Goal: Complete application form

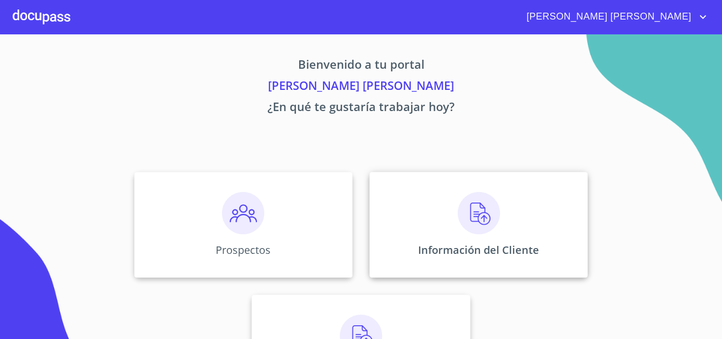
click at [464, 217] on img at bounding box center [479, 213] width 42 height 42
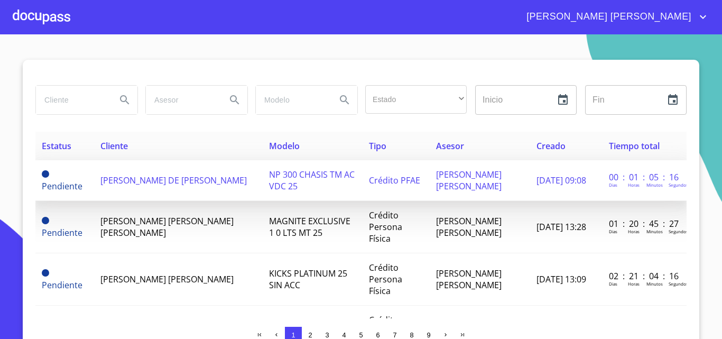
click at [139, 184] on span "[PERSON_NAME] DE [PERSON_NAME]" at bounding box center [173, 180] width 146 height 12
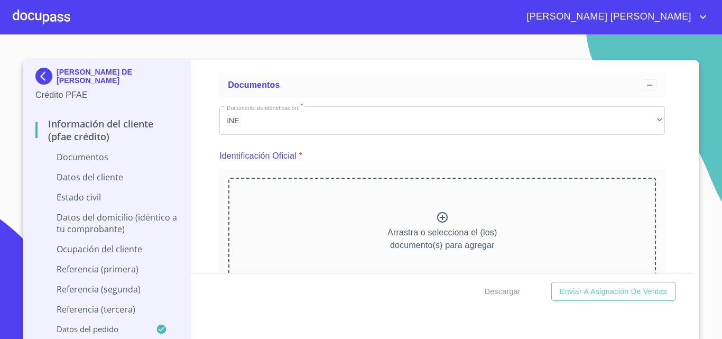
scroll to position [53, 0]
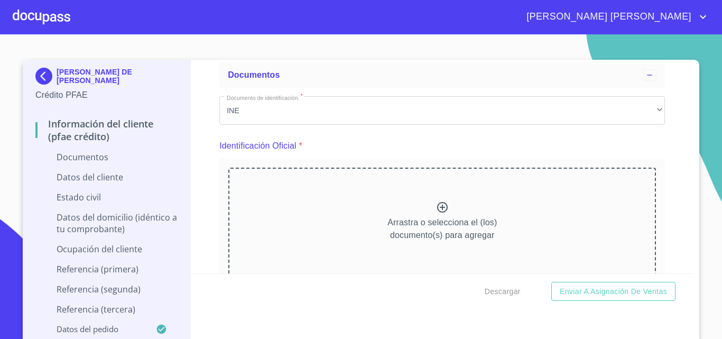
click at [436, 206] on icon at bounding box center [442, 207] width 13 height 13
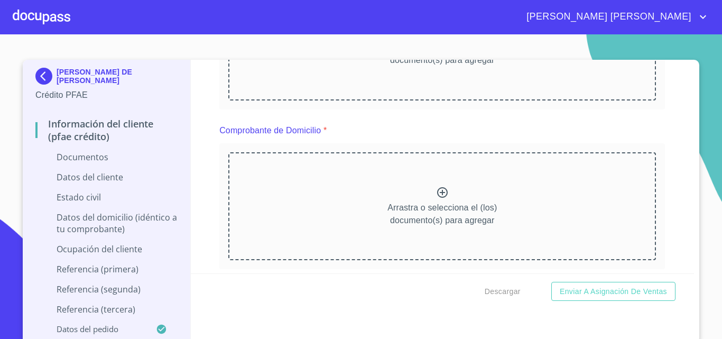
scroll to position [264, 0]
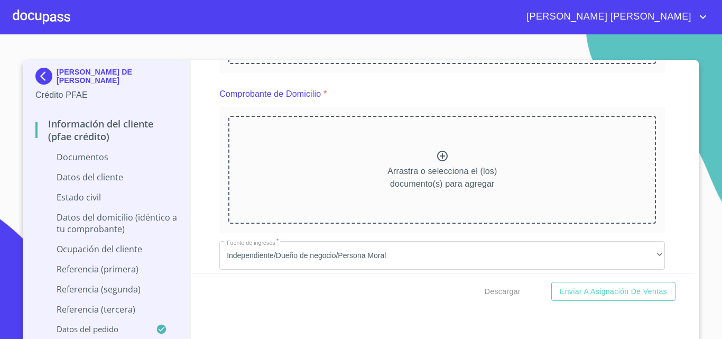
click at [436, 160] on icon at bounding box center [442, 156] width 13 height 13
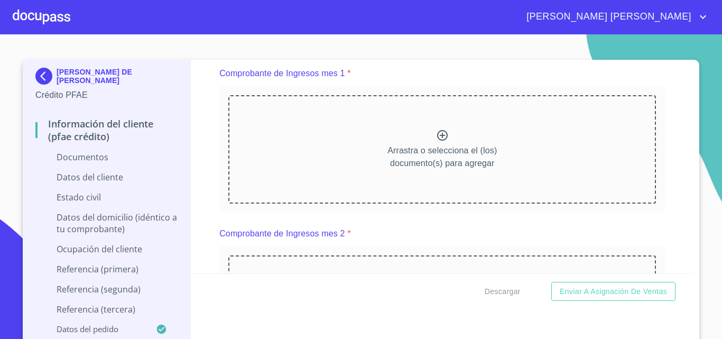
scroll to position [792, 0]
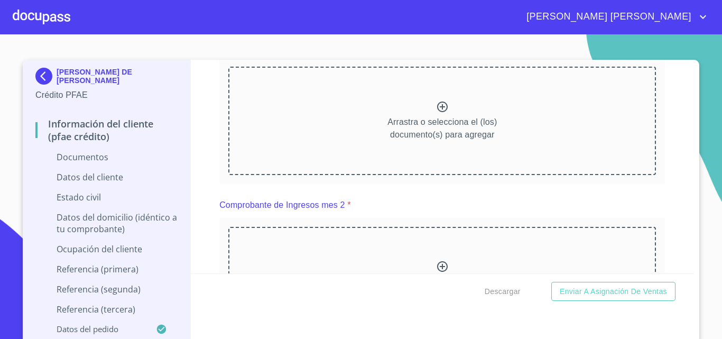
click at [437, 112] on icon at bounding box center [442, 106] width 11 height 11
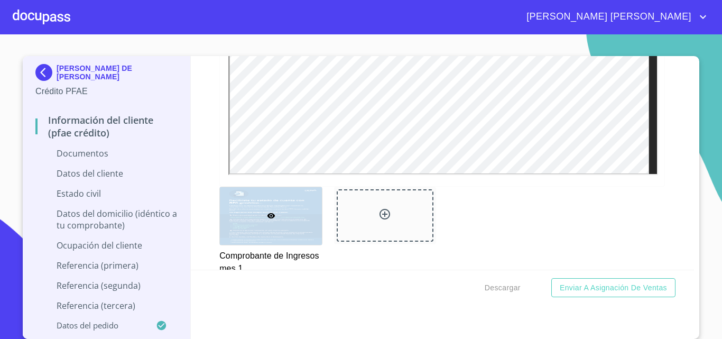
scroll to position [1109, 0]
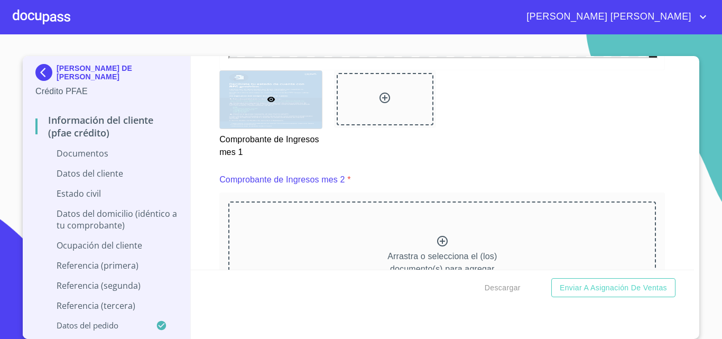
click at [426, 256] on div "Arrastra o selecciona el (los) documento(s) para agregar" at bounding box center [441, 255] width 427 height 108
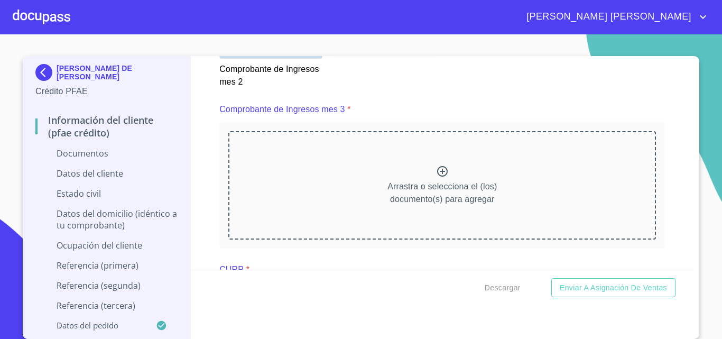
scroll to position [1638, 0]
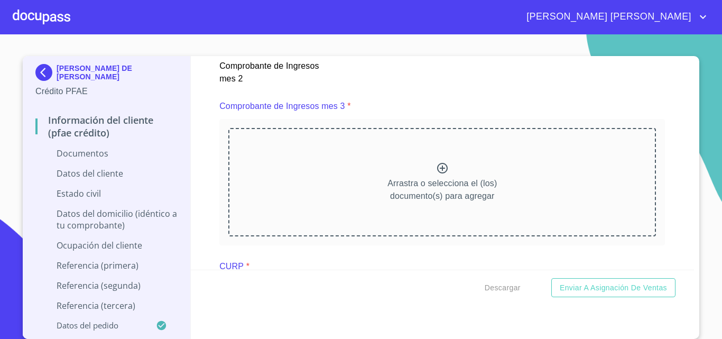
click at [438, 174] on icon at bounding box center [442, 168] width 13 height 13
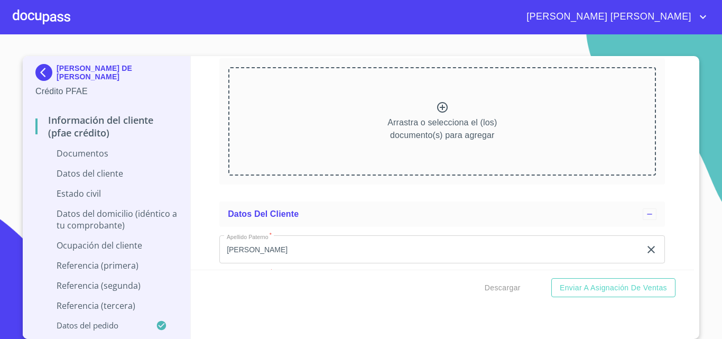
scroll to position [2325, 0]
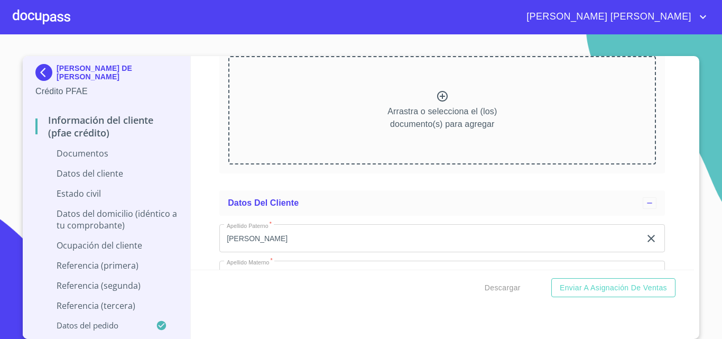
click at [437, 102] on icon at bounding box center [442, 96] width 13 height 13
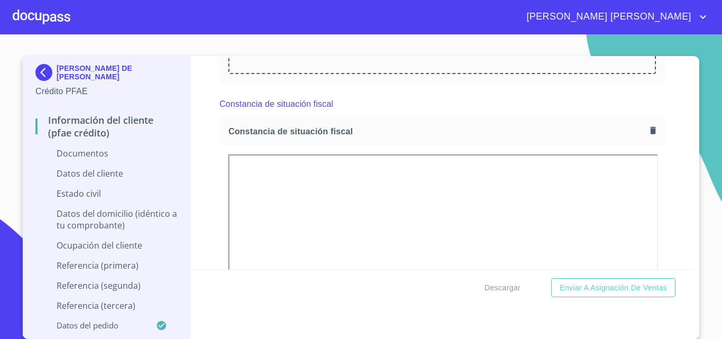
scroll to position [2166, 0]
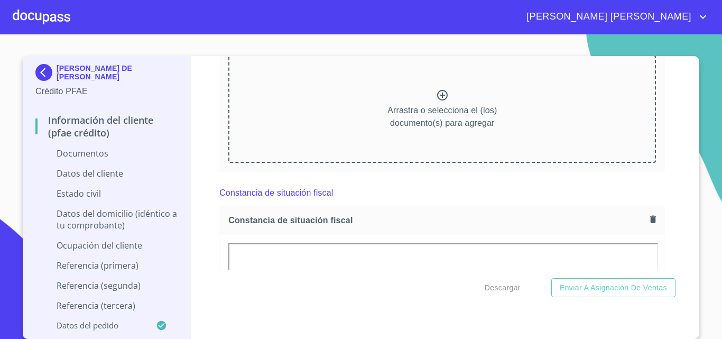
click at [439, 101] on icon at bounding box center [442, 95] width 13 height 13
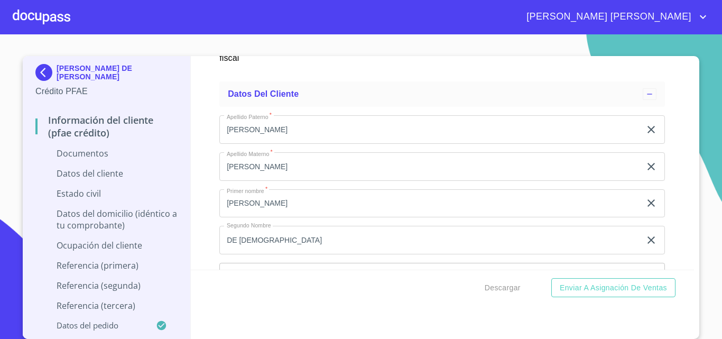
scroll to position [3117, 0]
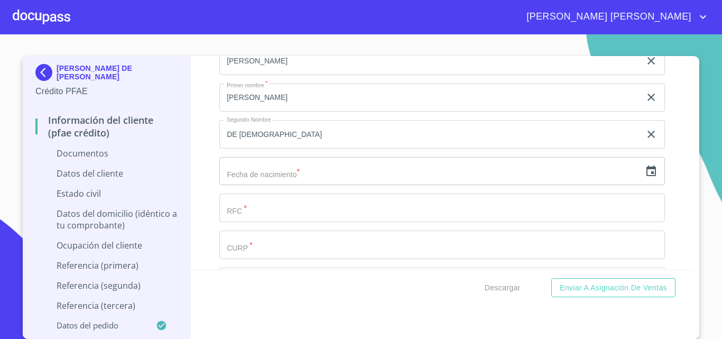
click at [290, 185] on input "text" at bounding box center [429, 171] width 421 height 29
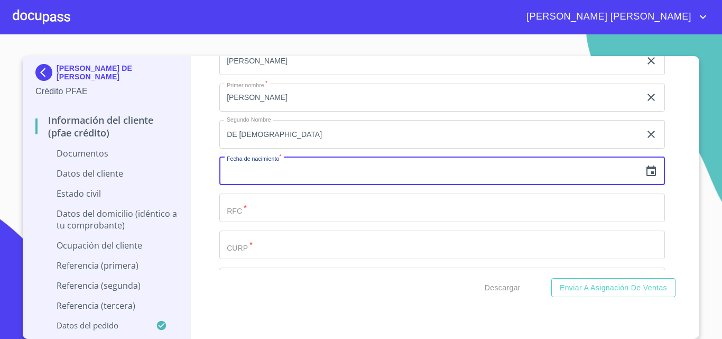
click at [290, 185] on input "text" at bounding box center [429, 171] width 421 height 29
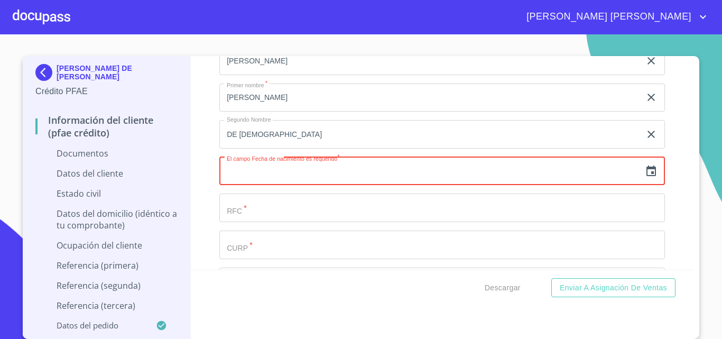
click at [255, 259] on input "Documento de identificación.   *" at bounding box center [441, 244] width 445 height 29
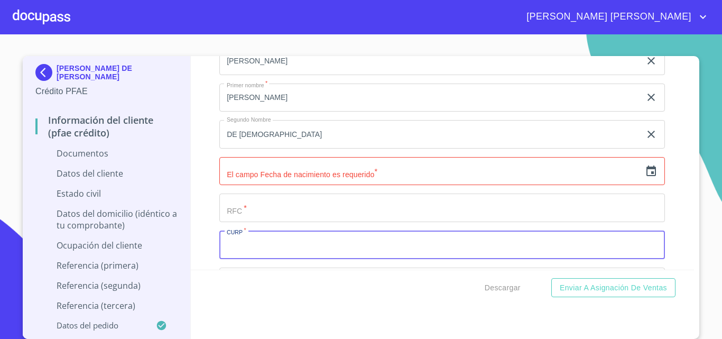
paste input "RUMF751218HJCLRL02"
type input "RUMF751218HJCLRL02"
click at [254, 220] on input "Documento de identificación.   *" at bounding box center [441, 207] width 445 height 29
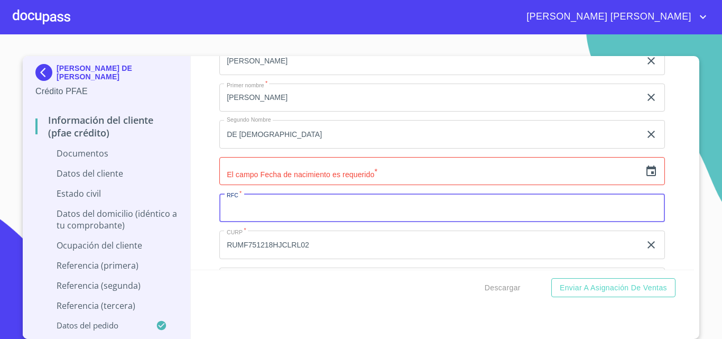
paste input "RUMF751218HJCLRL02"
type input "RUMF7512186X2"
click at [318, 185] on input "text" at bounding box center [429, 171] width 421 height 29
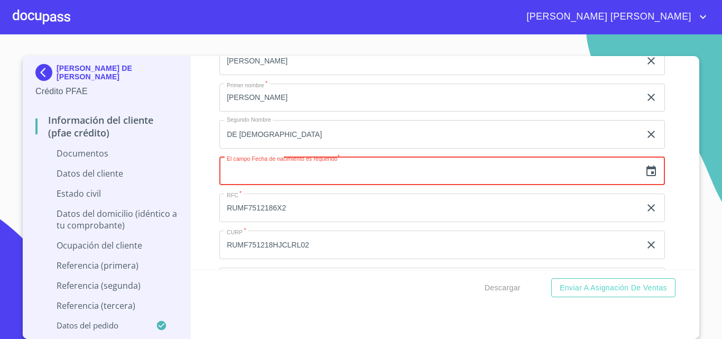
click at [646, 176] on icon "button" at bounding box center [651, 170] width 10 height 11
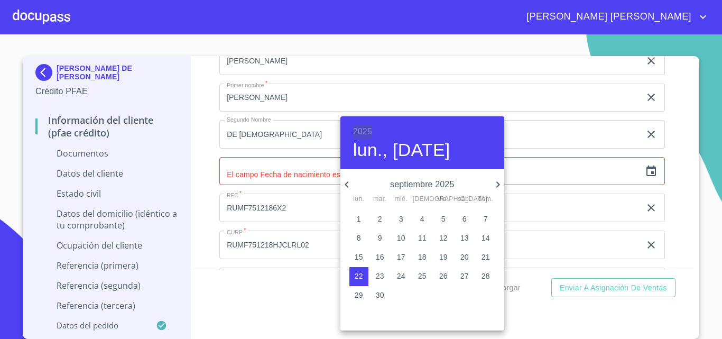
click at [367, 125] on h6 "2025" at bounding box center [362, 131] width 19 height 15
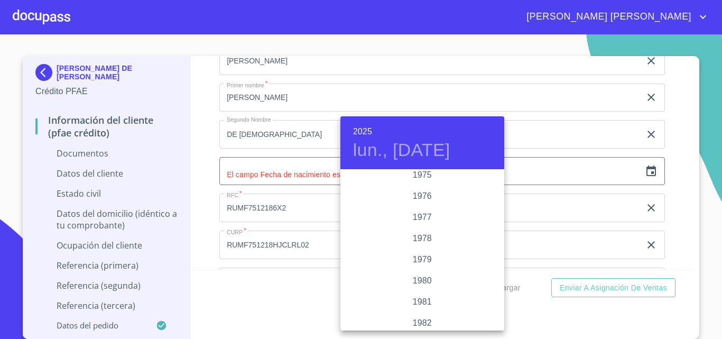
scroll to position [1046, 0]
click at [423, 192] on div "1975" at bounding box center [422, 191] width 164 height 21
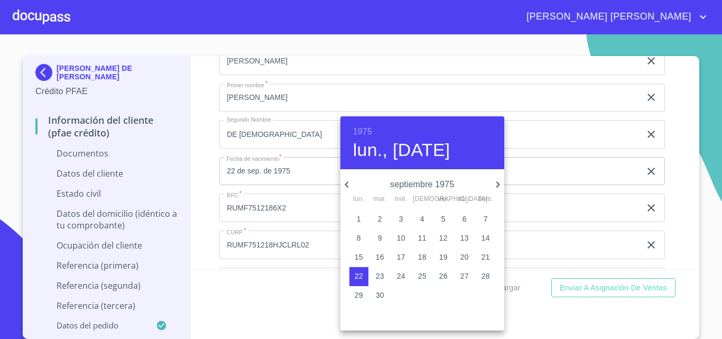
click at [498, 181] on icon "button" at bounding box center [497, 184] width 13 height 13
click at [444, 236] on p "12" at bounding box center [443, 237] width 8 height 11
type input "12 de dic. de 1975"
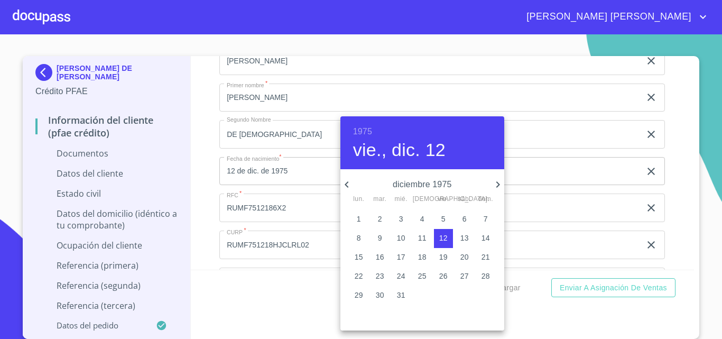
click at [197, 194] on div at bounding box center [361, 169] width 722 height 339
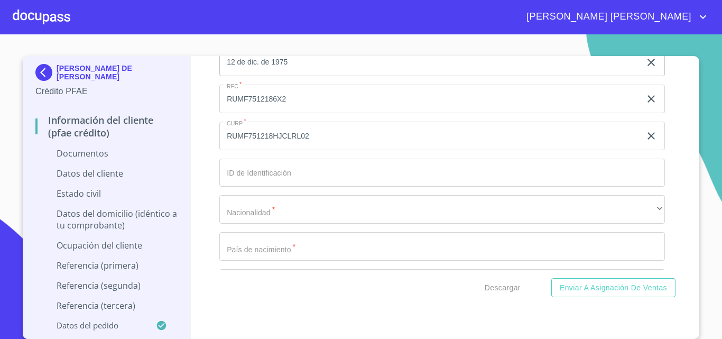
scroll to position [3223, 0]
click at [278, 190] on input "Documento de identificación.   *" at bounding box center [441, 176] width 445 height 29
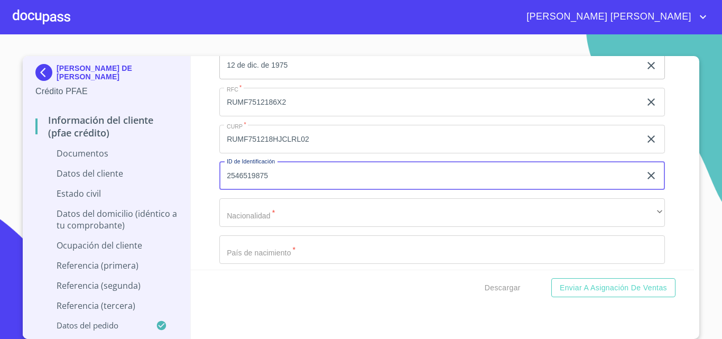
type input "2546519875"
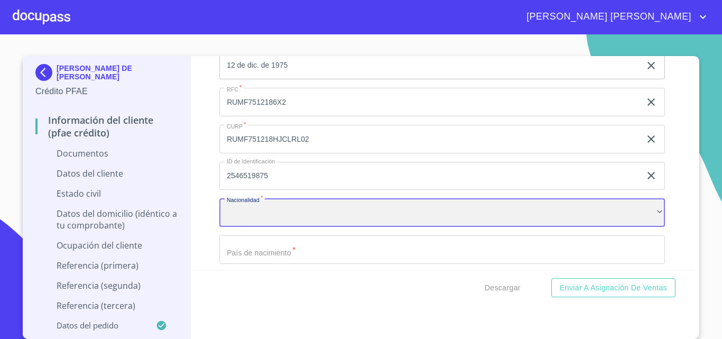
click at [274, 227] on div "​" at bounding box center [441, 212] width 445 height 29
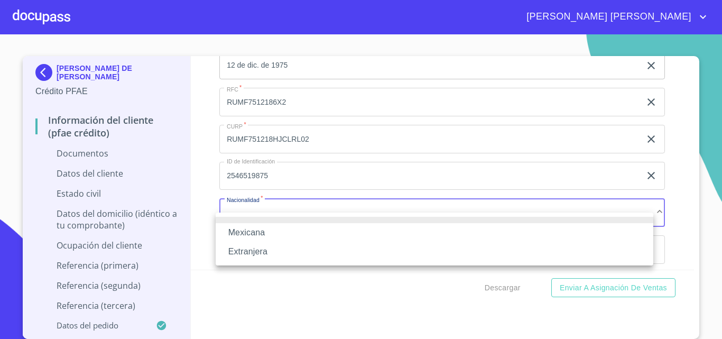
click at [274, 229] on li "Mexicana" at bounding box center [434, 232] width 437 height 19
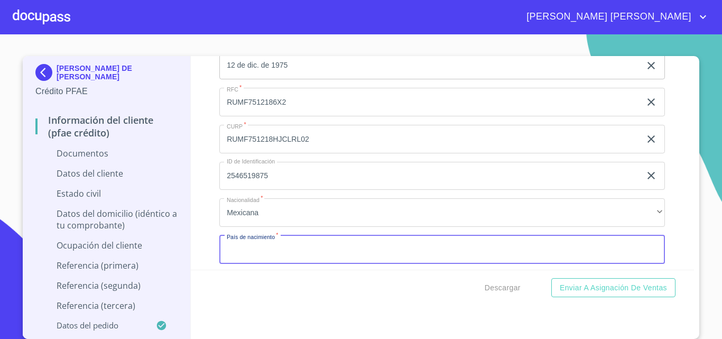
click at [279, 254] on input "Documento de identificación.   *" at bounding box center [441, 249] width 445 height 29
type input "m"
click at [236, 264] on input "MEEXICO" at bounding box center [429, 249] width 421 height 29
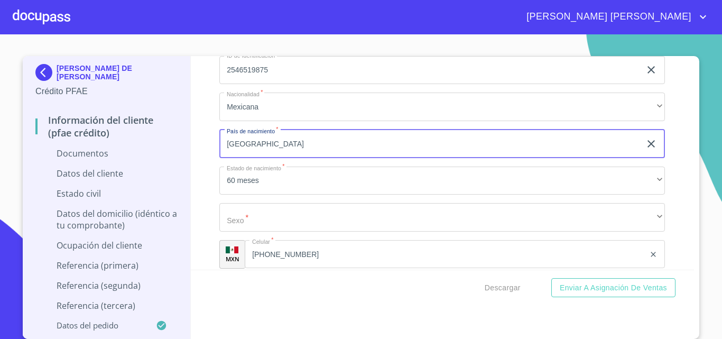
type input "[GEOGRAPHIC_DATA]"
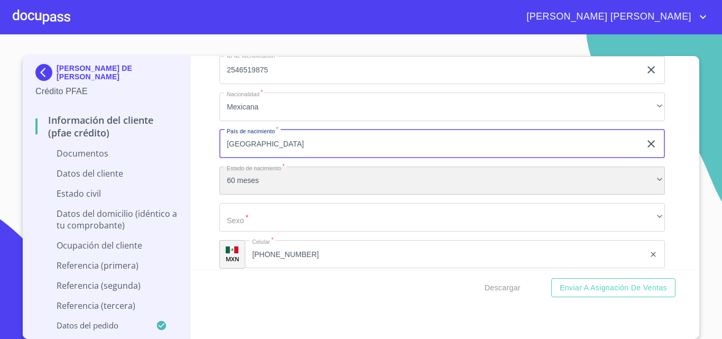
click at [254, 191] on div "60 meses" at bounding box center [441, 180] width 445 height 29
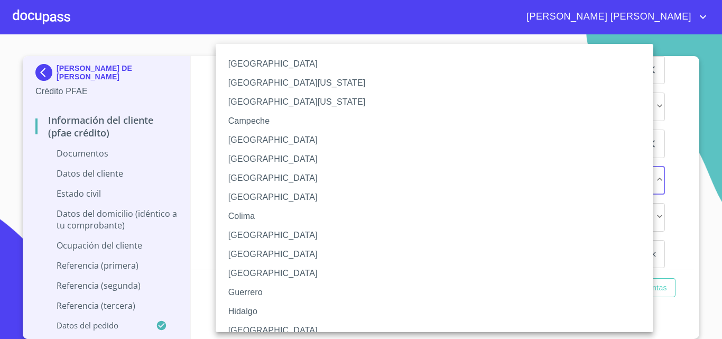
scroll to position [8, 0]
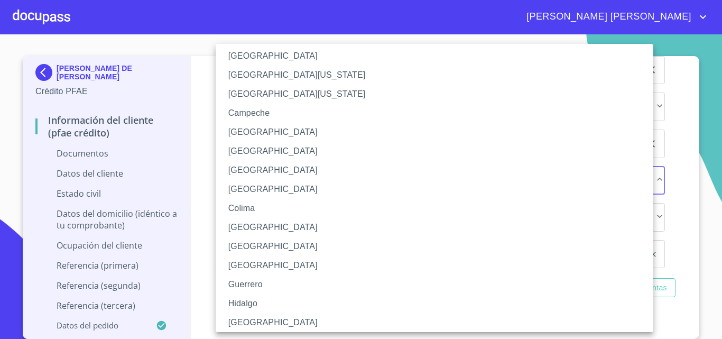
click at [256, 322] on li "[GEOGRAPHIC_DATA]" at bounding box center [438, 322] width 445 height 19
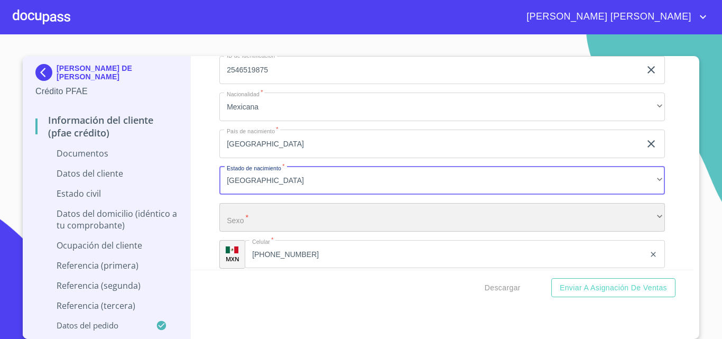
click at [260, 231] on div "​" at bounding box center [441, 217] width 445 height 29
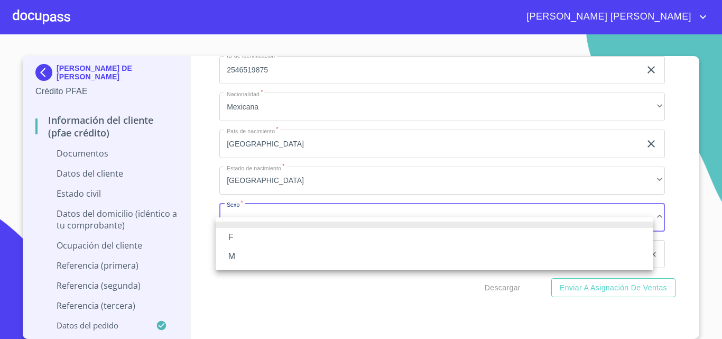
click at [253, 257] on li "M" at bounding box center [434, 256] width 437 height 19
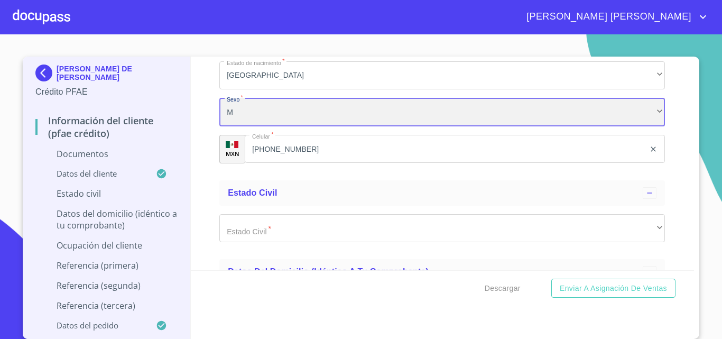
scroll to position [3487, 0]
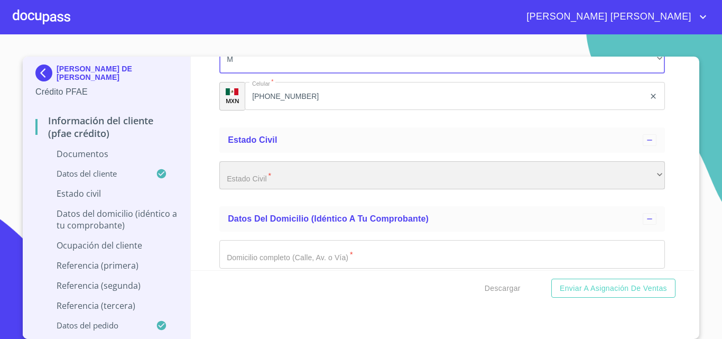
click at [269, 182] on div "​" at bounding box center [441, 175] width 445 height 29
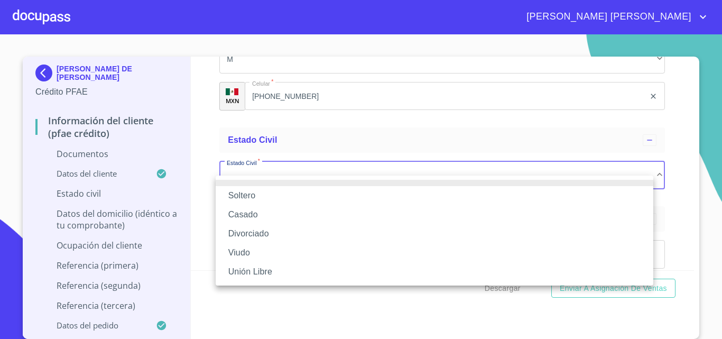
click at [266, 193] on li "Soltero" at bounding box center [434, 195] width 437 height 19
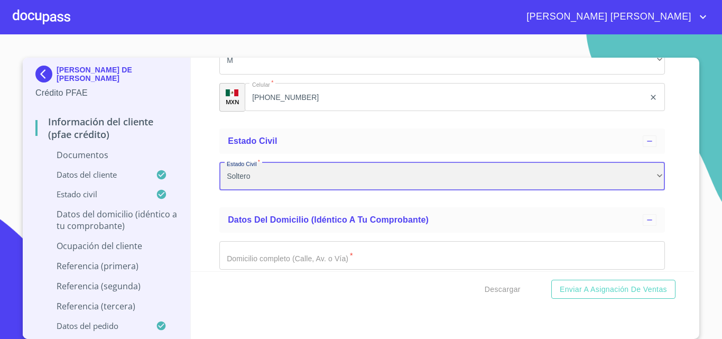
scroll to position [2, 0]
click at [265, 191] on div "Soltero" at bounding box center [441, 176] width 445 height 29
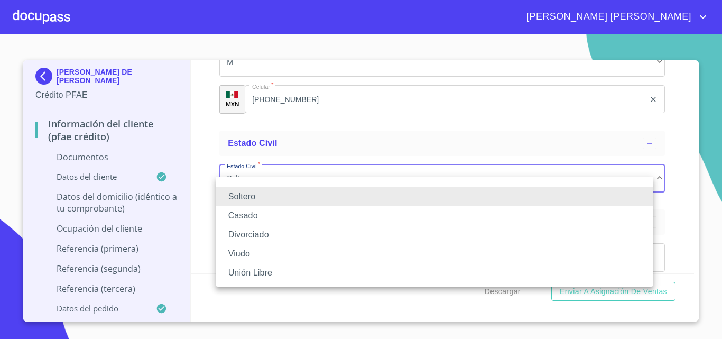
scroll to position [0, 0]
click at [264, 215] on li "Casado" at bounding box center [434, 215] width 437 height 19
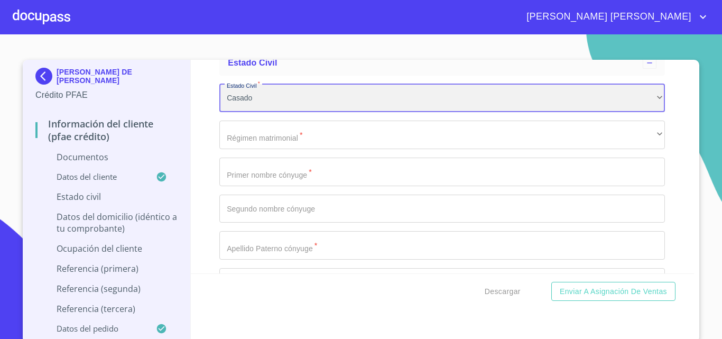
scroll to position [3593, 0]
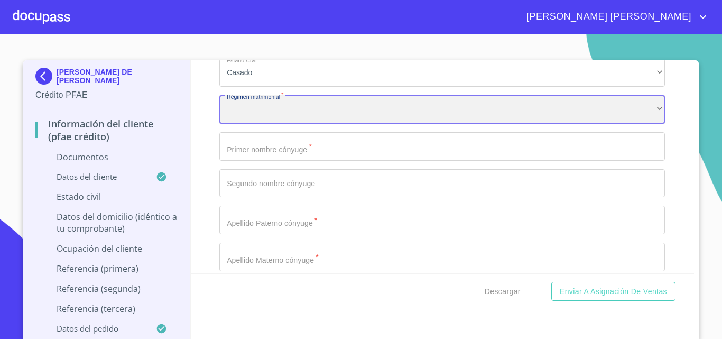
click at [268, 124] on div "​" at bounding box center [441, 109] width 445 height 29
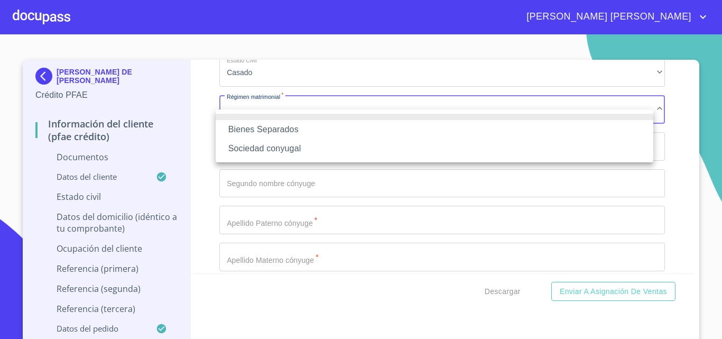
click at [273, 150] on li "Sociedad conyugal" at bounding box center [434, 148] width 437 height 19
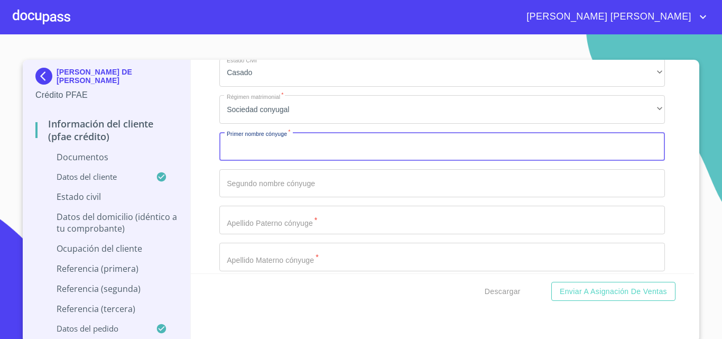
click at [273, 150] on input "Documento de identificación.   *" at bounding box center [441, 146] width 445 height 29
type input "[PERSON_NAME]"
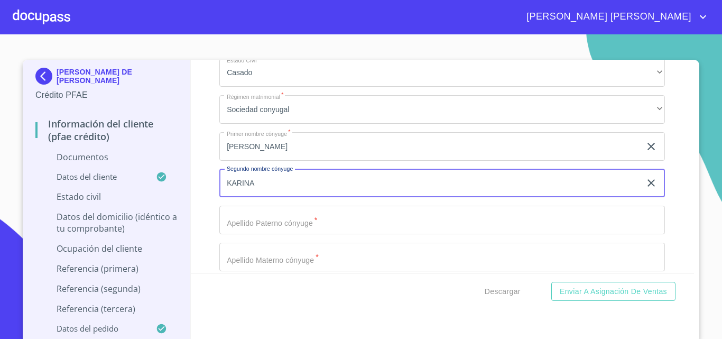
type input "KARINA"
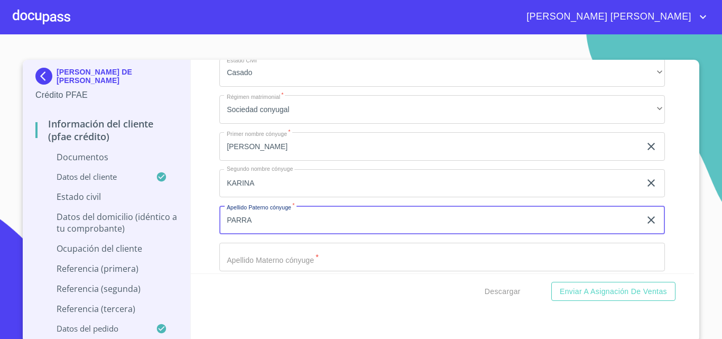
type input "PARRA"
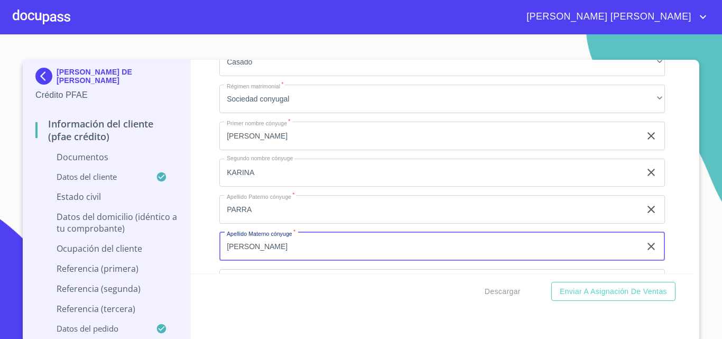
type input "[PERSON_NAME]"
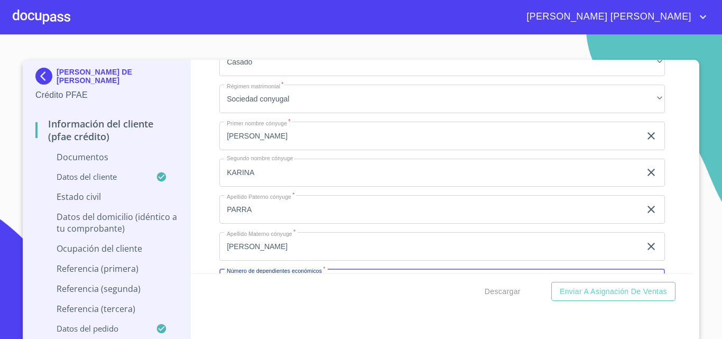
scroll to position [3733, 0]
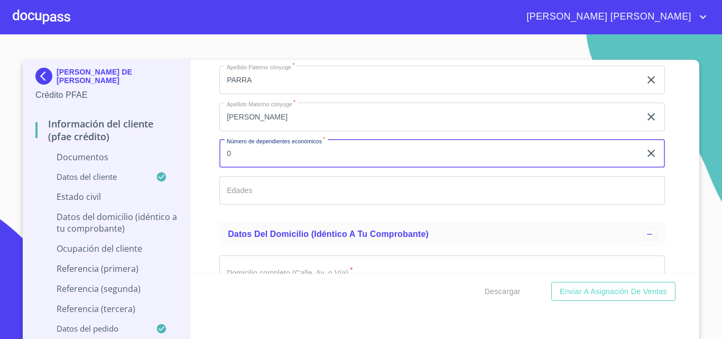
type input "0"
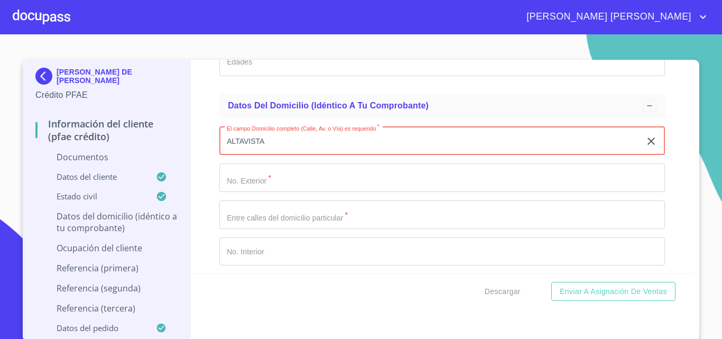
scroll to position [3862, 0]
type input "ALTAVISTA"
click at [266, 190] on input "Documento de identificación.   *" at bounding box center [441, 177] width 445 height 29
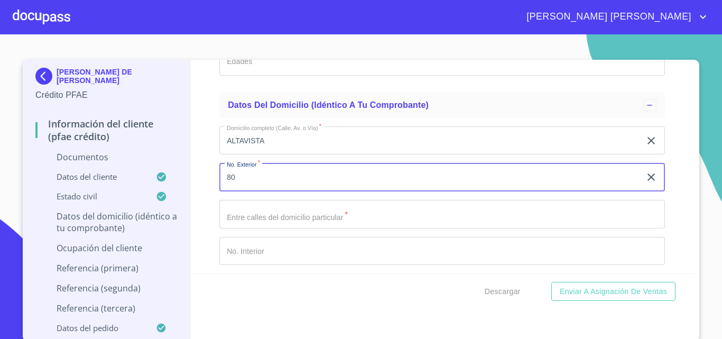
type input "80"
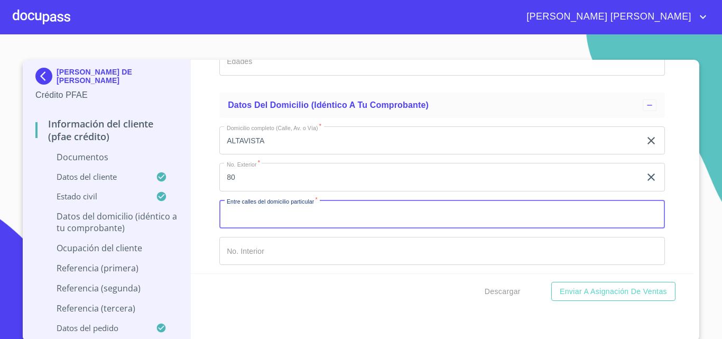
click at [264, 225] on input "Documento de identificación.   *" at bounding box center [441, 214] width 445 height 29
type input "VALDEPENASY RIO [PERSON_NAME]"
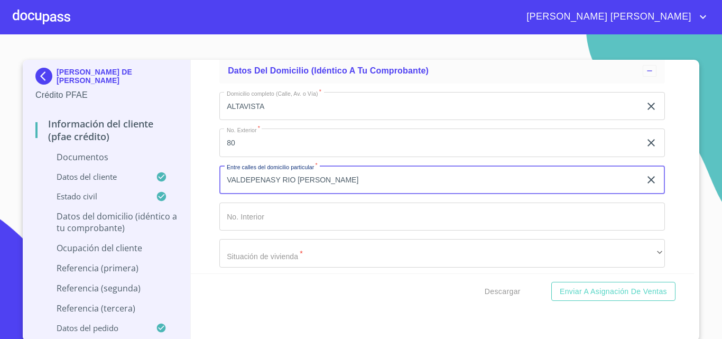
scroll to position [3914, 0]
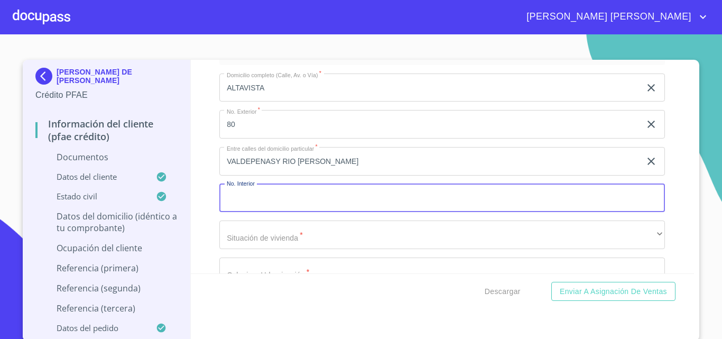
click at [257, 212] on input "Documento de identificación.   *" at bounding box center [441, 198] width 445 height 29
click at [265, 212] on input "26" at bounding box center [429, 198] width 421 height 29
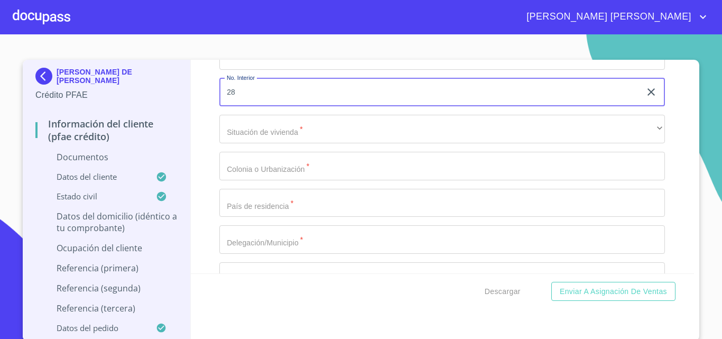
type input "28"
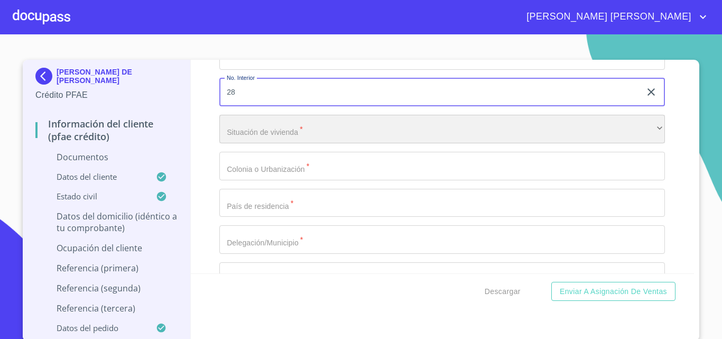
click at [259, 139] on div "​" at bounding box center [441, 129] width 445 height 29
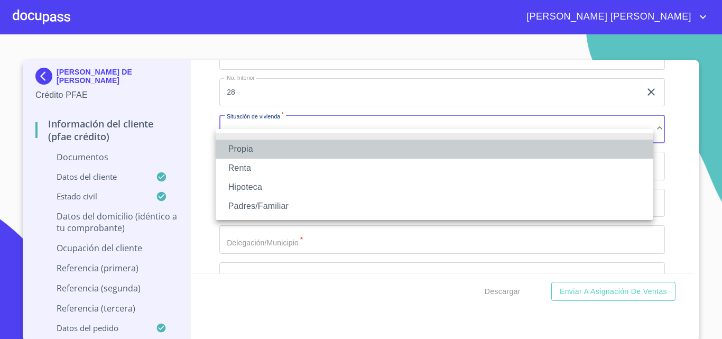
click at [257, 152] on li "Propia" at bounding box center [434, 148] width 437 height 19
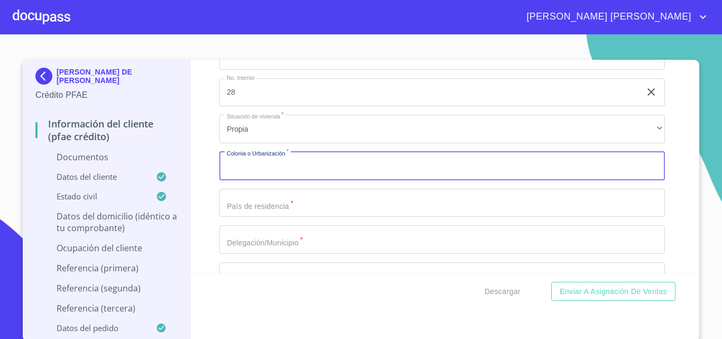
click at [266, 184] on div "Domicilio completo (Calle, Av. o Vía)   * ALTAVISTA ​ No. Exterior   * 80 ​ En…" at bounding box center [441, 165] width 445 height 413
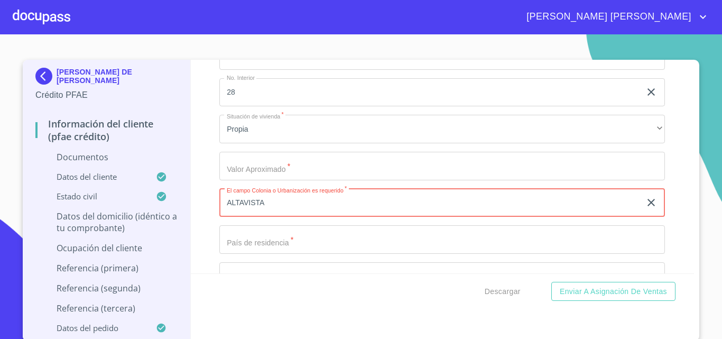
type input "ALTAVISTA"
click at [297, 253] on input "Documento de identificación.   *" at bounding box center [441, 239] width 445 height 29
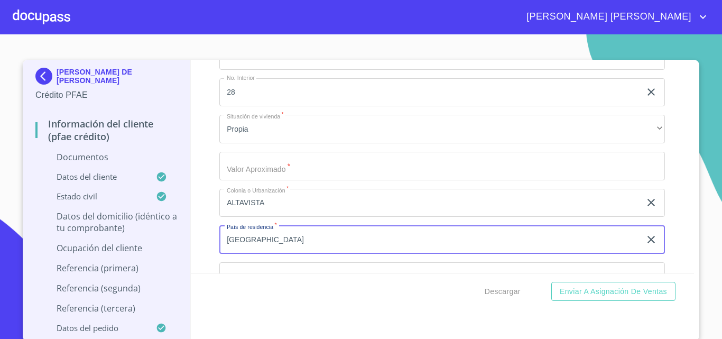
type input "[GEOGRAPHIC_DATA]"
click at [277, 177] on input "Documento de identificación.   *" at bounding box center [441, 166] width 445 height 29
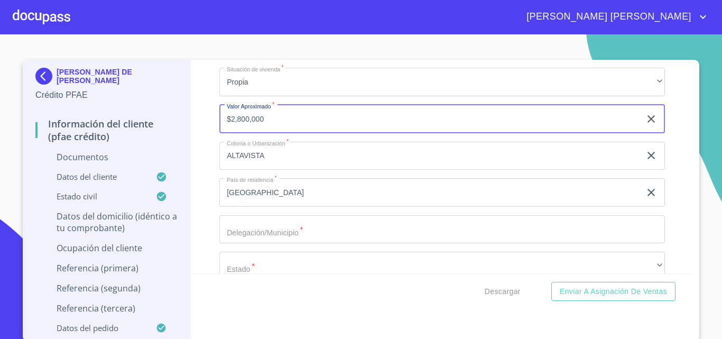
scroll to position [4126, 0]
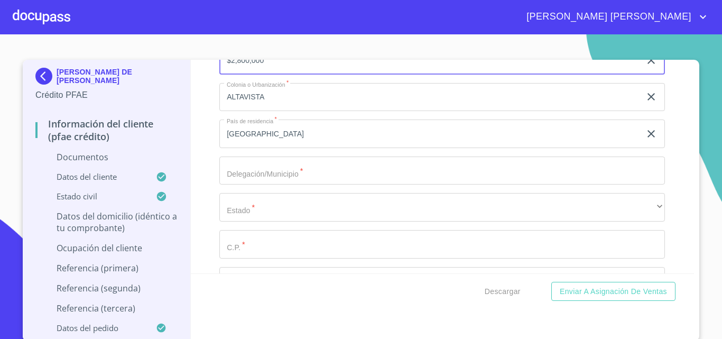
type input "$2,800,000"
click at [281, 185] on input "Documento de identificación.   *" at bounding box center [441, 170] width 445 height 29
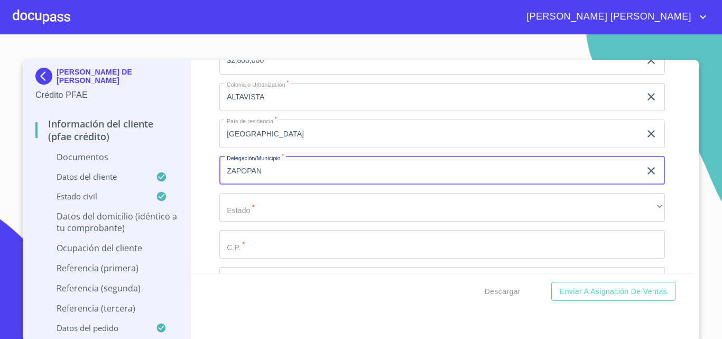
type input "ZAPOPAN"
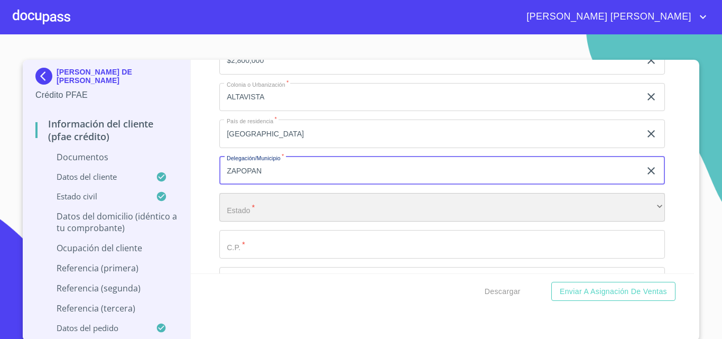
click at [280, 221] on div "​" at bounding box center [441, 207] width 445 height 29
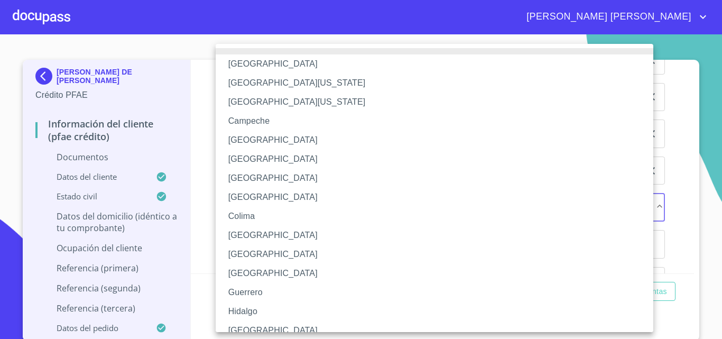
click at [254, 328] on li "[GEOGRAPHIC_DATA]" at bounding box center [438, 330] width 445 height 19
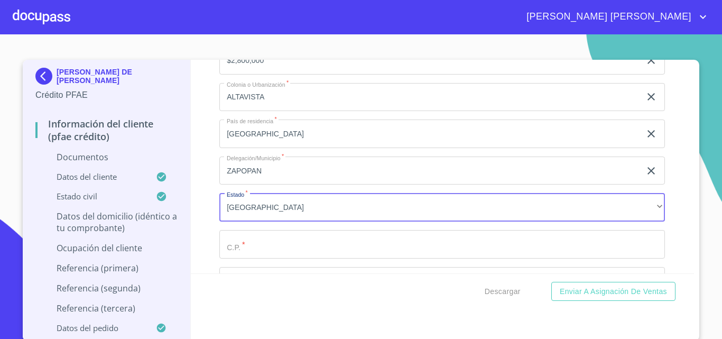
click at [264, 258] on input "Documento de identificación.   *" at bounding box center [441, 244] width 445 height 29
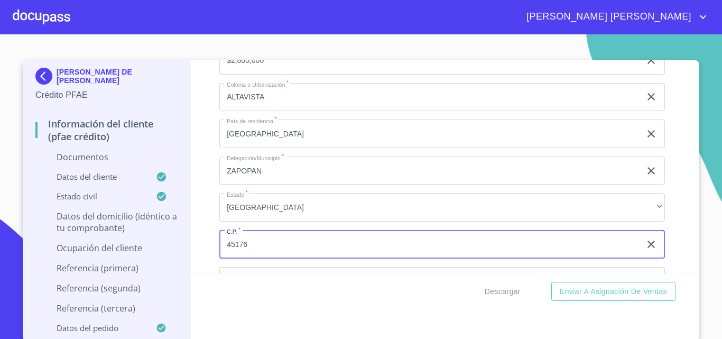
scroll to position [4179, 0]
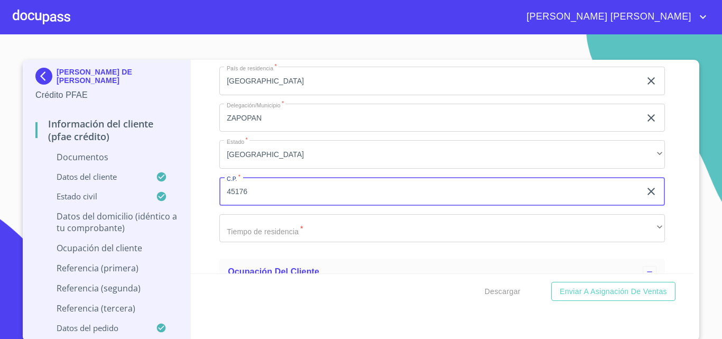
type input "45176"
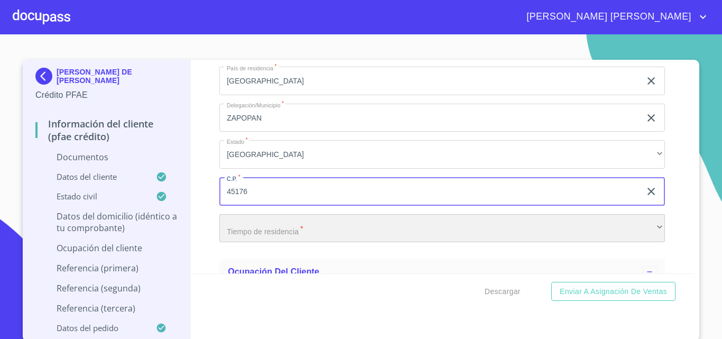
click at [269, 241] on div "​" at bounding box center [441, 228] width 445 height 29
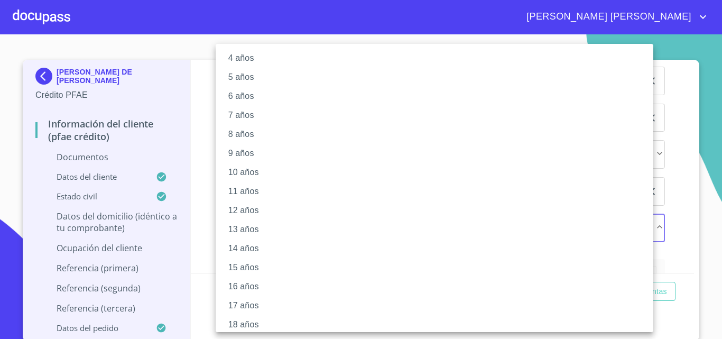
scroll to position [106, 0]
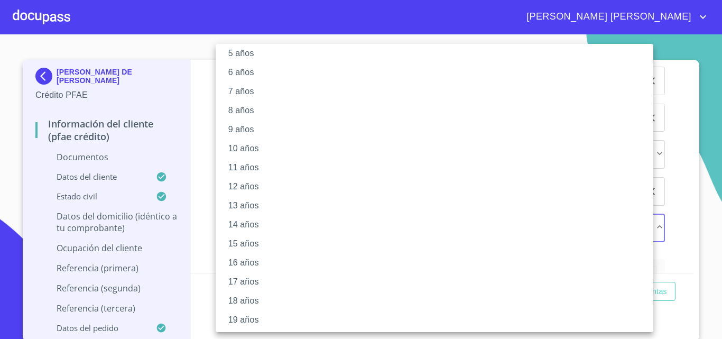
click at [244, 202] on li "13 años" at bounding box center [438, 205] width 445 height 19
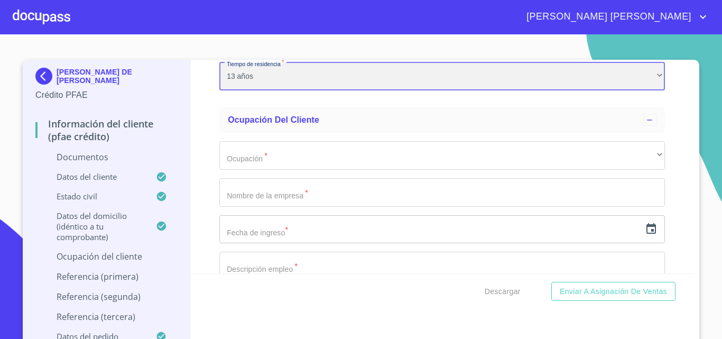
scroll to position [4337, 0]
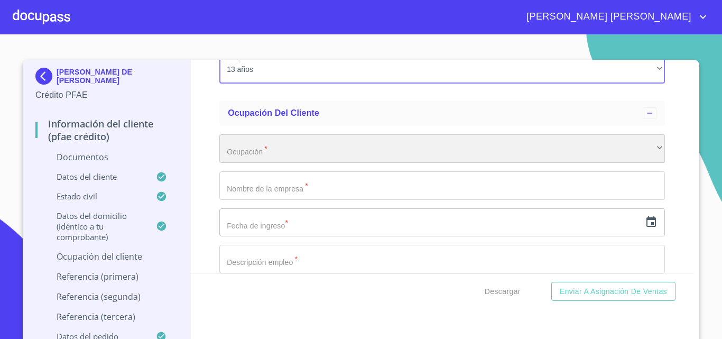
click at [255, 163] on div "​" at bounding box center [441, 148] width 445 height 29
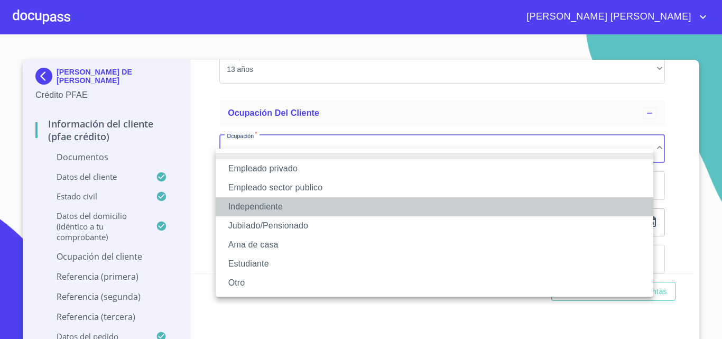
click at [271, 202] on li "Independiente" at bounding box center [434, 206] width 437 height 19
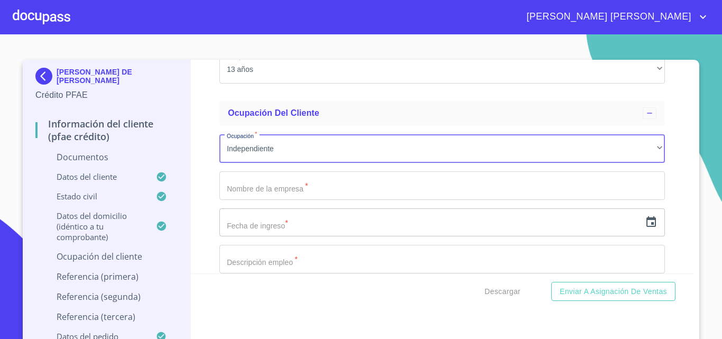
click at [268, 200] on input "Documento de identificación.   *" at bounding box center [441, 185] width 445 height 29
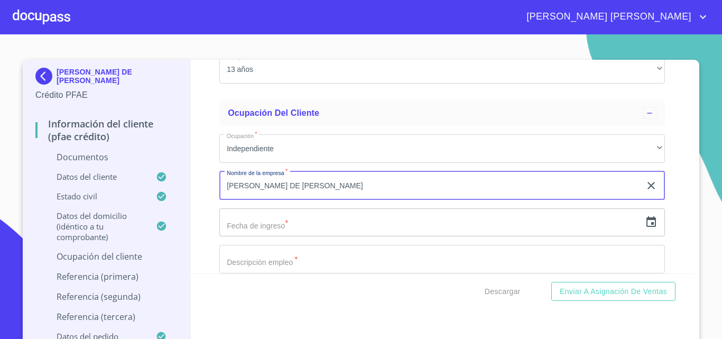
type input "[PERSON_NAME] DE [PERSON_NAME]"
click at [645, 228] on icon "button" at bounding box center [651, 222] width 13 height 13
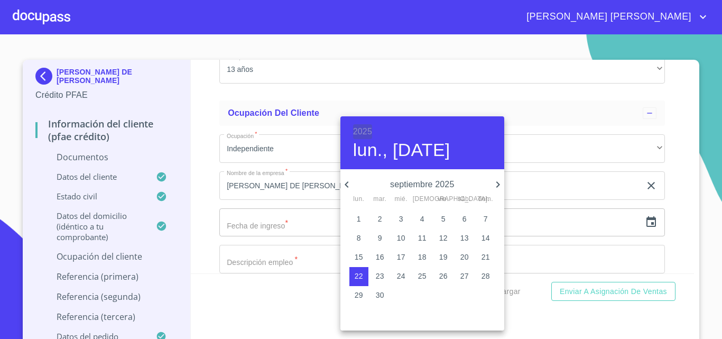
click at [362, 130] on h6 "2025" at bounding box center [362, 131] width 19 height 15
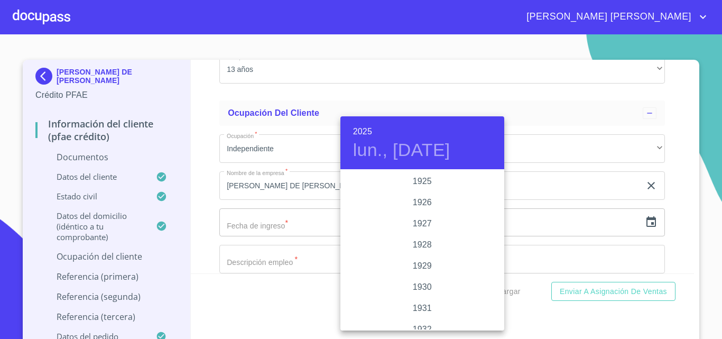
scroll to position [2050, 0]
click at [419, 199] on div "2023" at bounding box center [422, 202] width 164 height 21
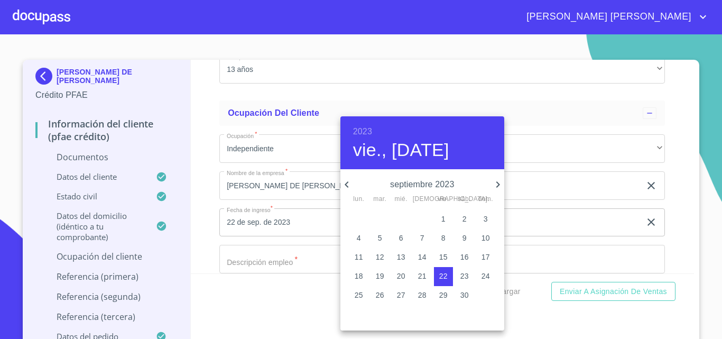
click at [347, 183] on icon "button" at bounding box center [346, 184] width 13 height 13
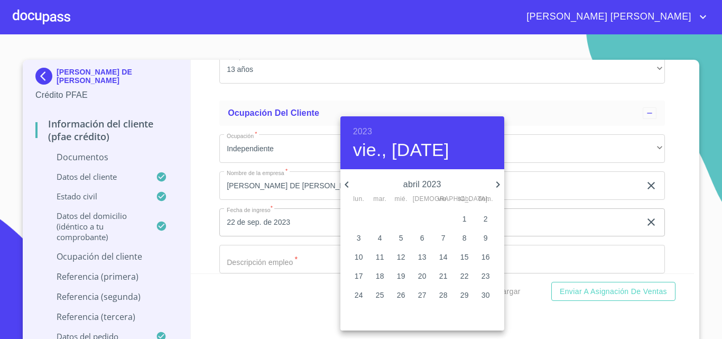
click at [445, 257] on p "14" at bounding box center [443, 256] width 8 height 11
type input "14 de abr. de 2023"
click at [197, 183] on div at bounding box center [361, 169] width 722 height 339
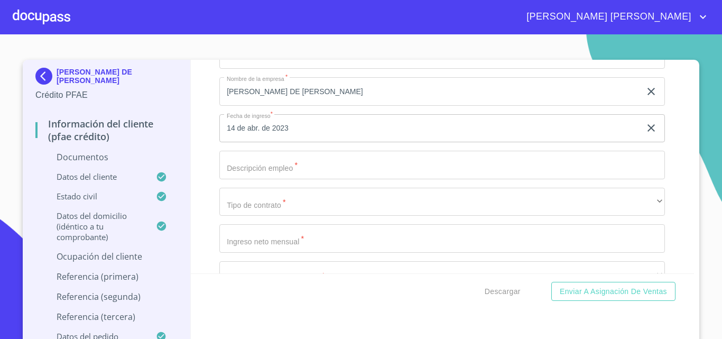
scroll to position [4496, 0]
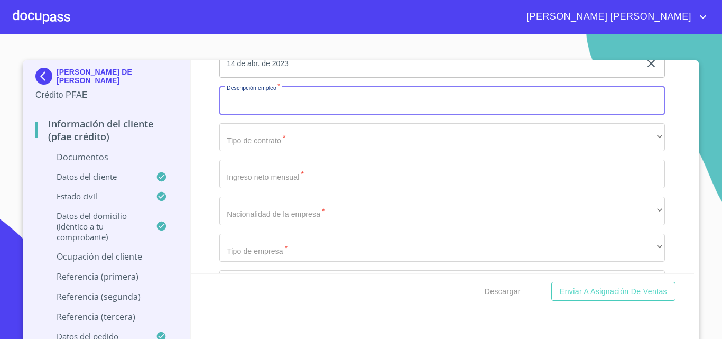
click at [292, 111] on input "Documento de identificación.   *" at bounding box center [441, 100] width 445 height 29
type input "VENTA DE EQUIPO ELECTRICO"
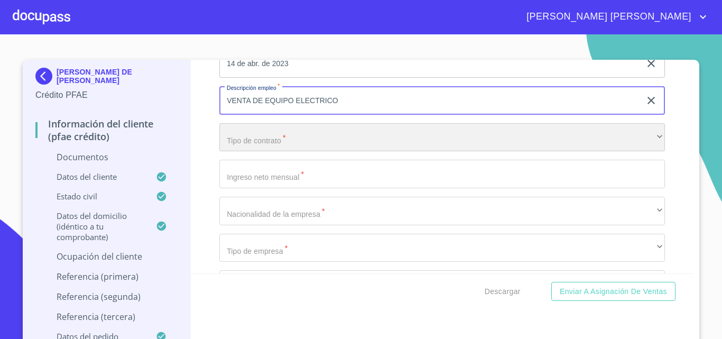
click at [278, 152] on div "​" at bounding box center [441, 137] width 445 height 29
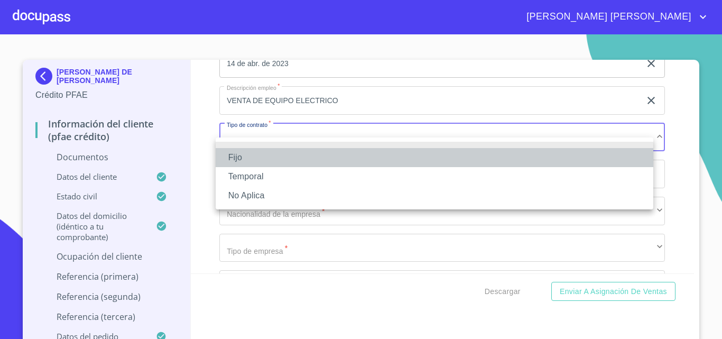
click at [275, 157] on li "Fijo" at bounding box center [434, 157] width 437 height 19
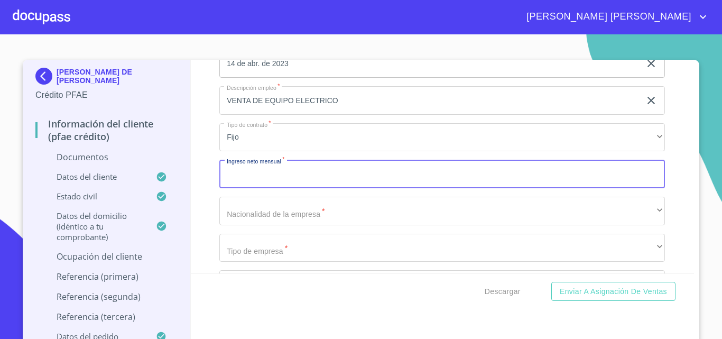
click at [279, 185] on input "Documento de identificación.   *" at bounding box center [441, 174] width 445 height 29
type input "48000"
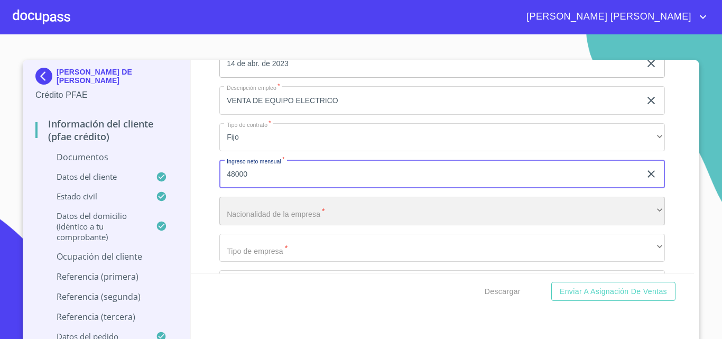
click at [283, 225] on div "​" at bounding box center [441, 211] width 445 height 29
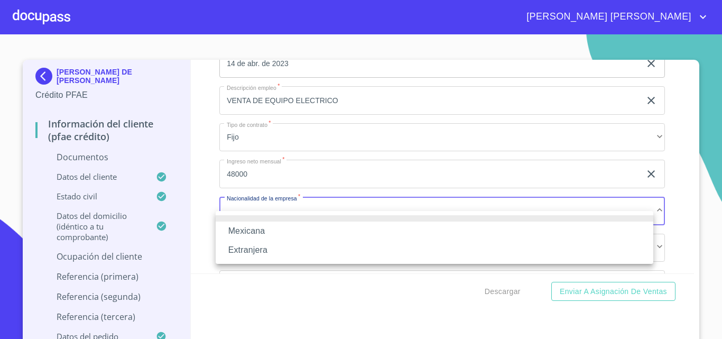
click at [275, 228] on li "Mexicana" at bounding box center [434, 230] width 437 height 19
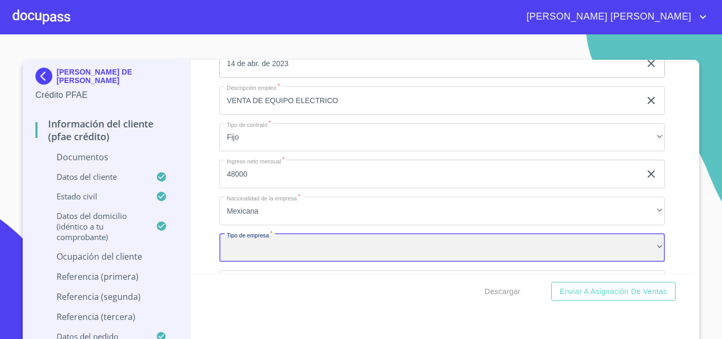
click at [297, 258] on div "​" at bounding box center [441, 248] width 445 height 29
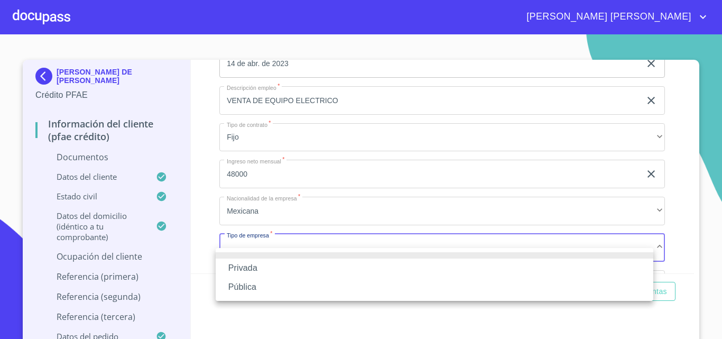
click at [247, 265] on li "Privada" at bounding box center [434, 267] width 437 height 19
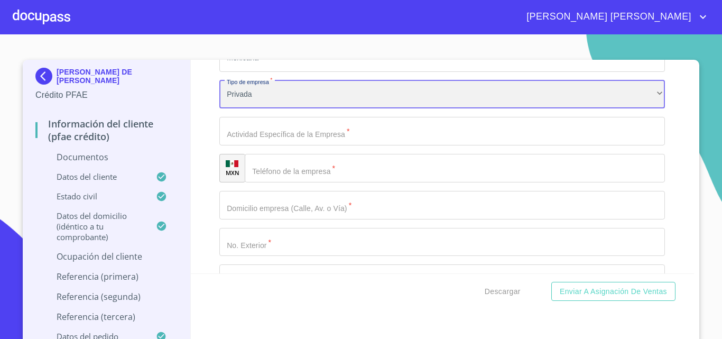
scroll to position [4656, 0]
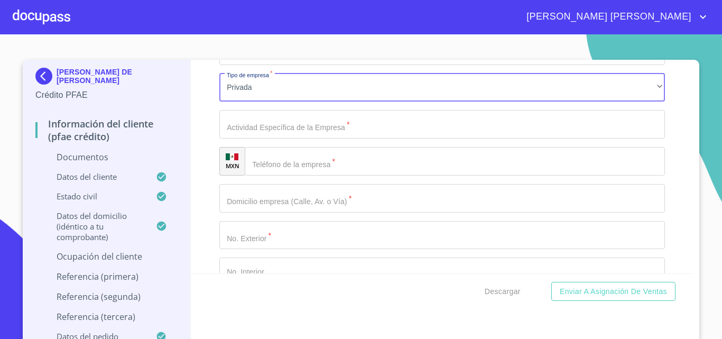
click at [273, 137] on input "Documento de identificación.   *" at bounding box center [441, 124] width 445 height 29
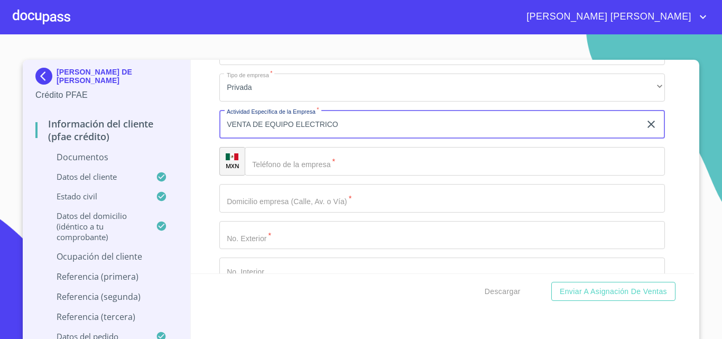
type input "VENTA DE EQUIPO ELECTRICO"
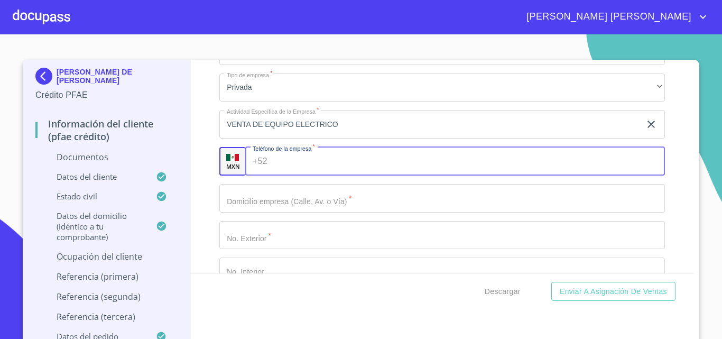
click at [288, 175] on input "Documento de identificación.   *" at bounding box center [469, 161] width 394 height 29
click at [304, 212] on input "Documento de identificación.   *" at bounding box center [441, 198] width 445 height 29
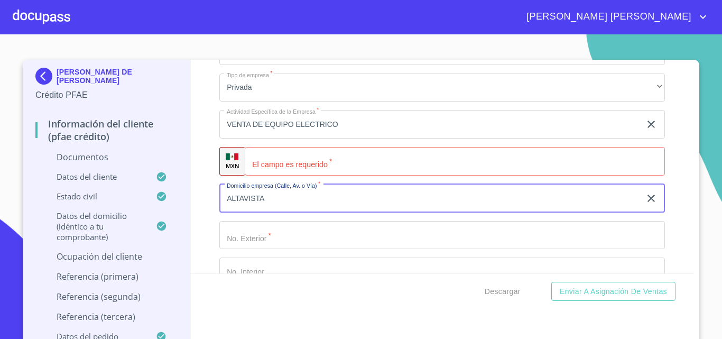
type input "ALTAVISTA"
click at [279, 247] on input "Documento de identificación.   *" at bounding box center [441, 235] width 445 height 29
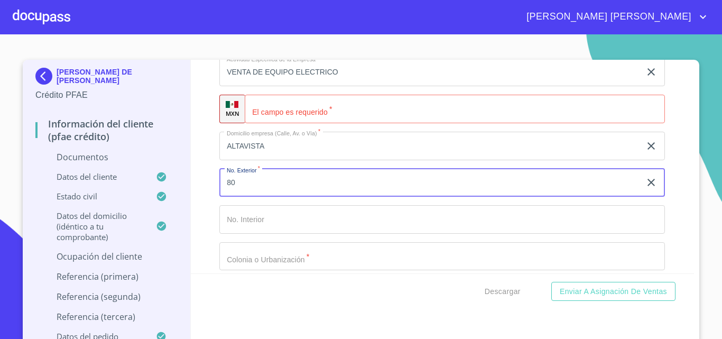
scroll to position [4708, 0]
type input "80"
click at [268, 231] on input "Documento de identificación.   *" at bounding box center [441, 218] width 445 height 29
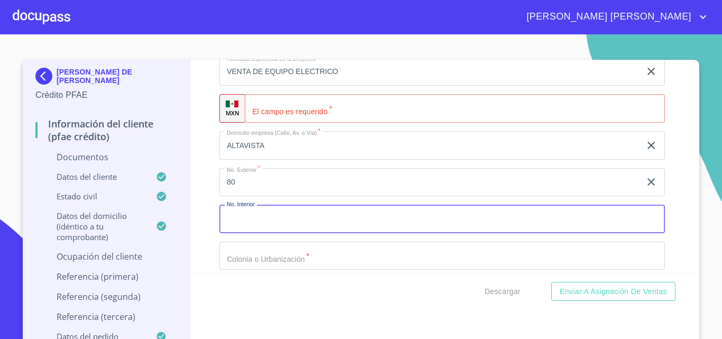
type input "8"
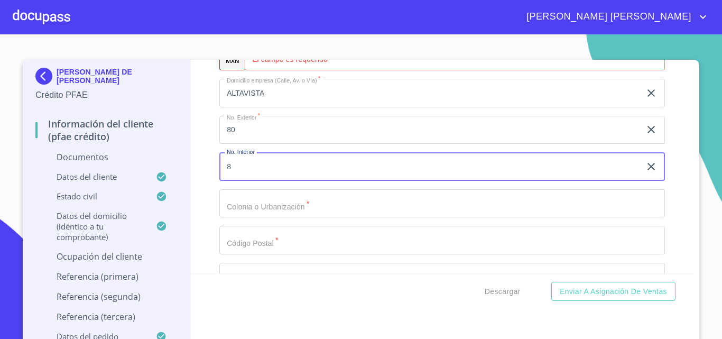
scroll to position [4761, 0]
type input "28"
click at [259, 216] on input "Documento de identificación.   *" at bounding box center [441, 203] width 445 height 29
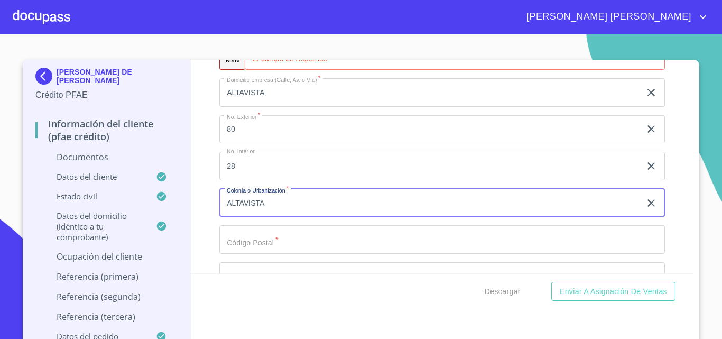
type input "ALTAVISTA"
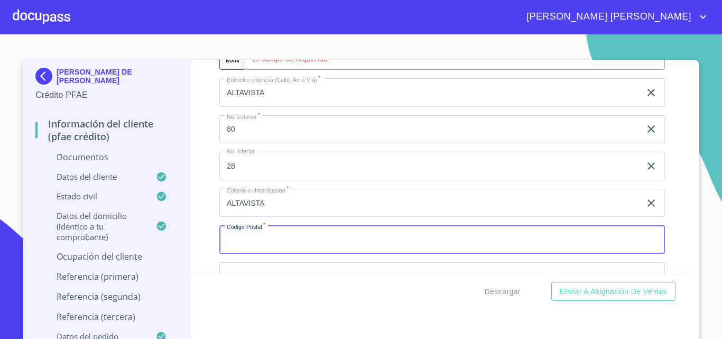
click at [272, 254] on input "Documento de identificación.   *" at bounding box center [441, 239] width 445 height 29
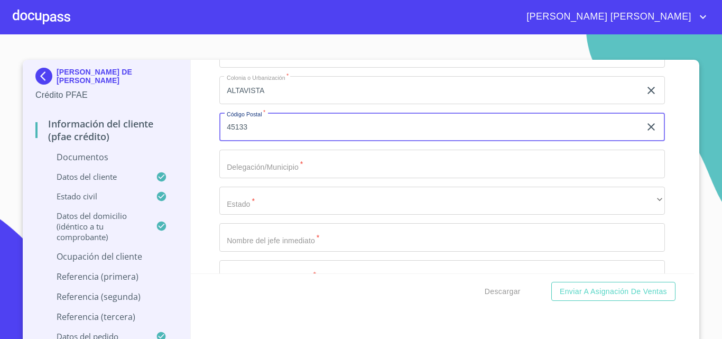
scroll to position [4920, 0]
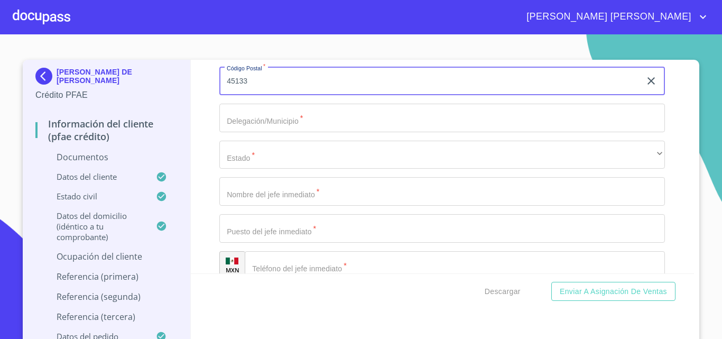
type input "45133"
click at [270, 132] on input "Documento de identificación.   *" at bounding box center [441, 118] width 445 height 29
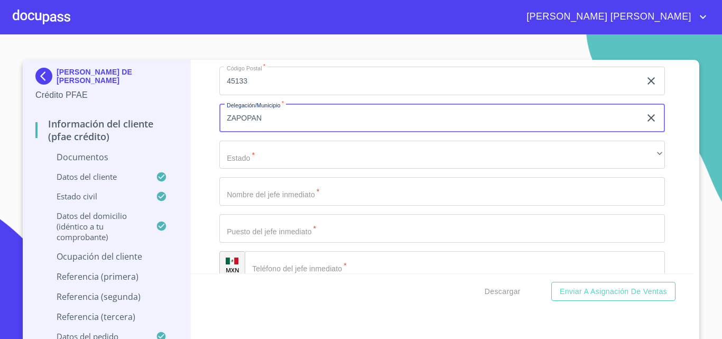
type input "ZAPOPAN"
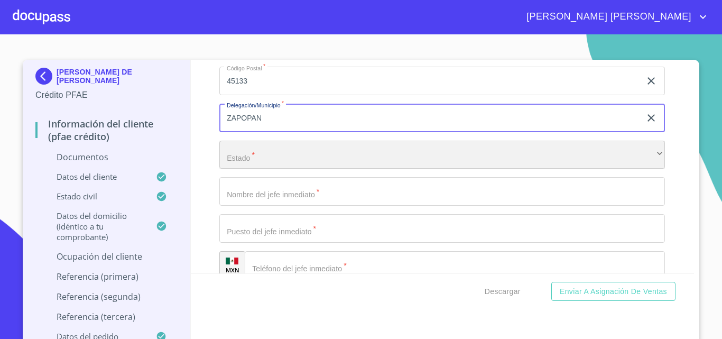
click at [276, 169] on div "​" at bounding box center [441, 155] width 445 height 29
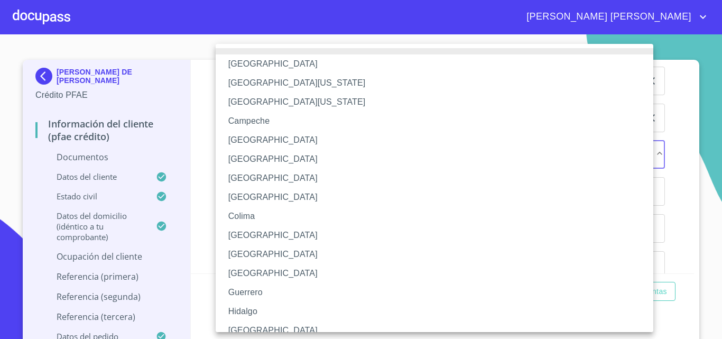
scroll to position [8, 0]
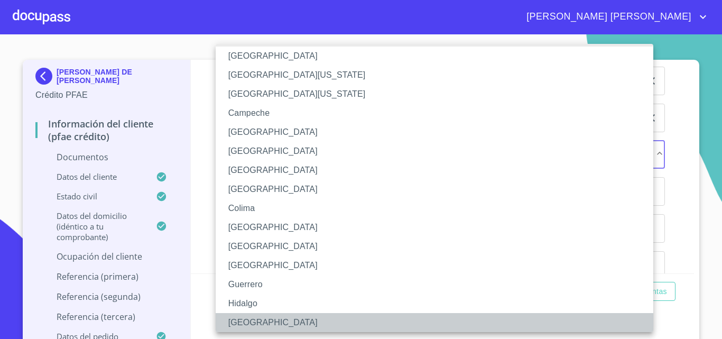
click at [276, 324] on li "[GEOGRAPHIC_DATA]" at bounding box center [438, 322] width 445 height 19
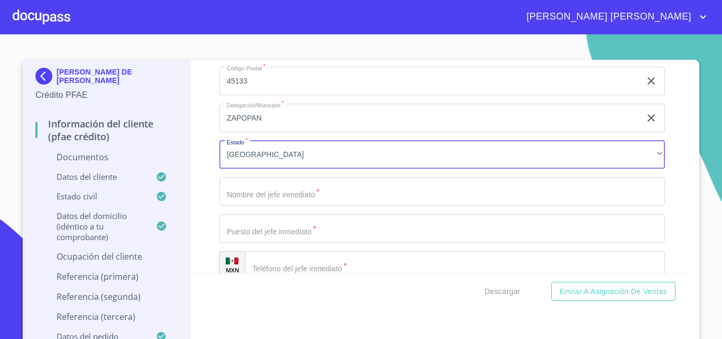
click at [268, 206] on input "Documento de identificación.   *" at bounding box center [441, 191] width 445 height 29
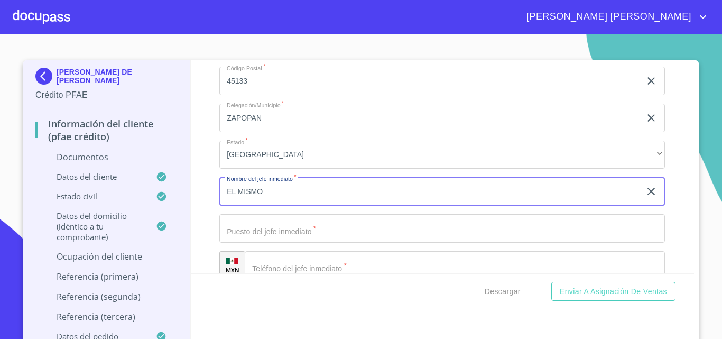
type input "EL MISMO"
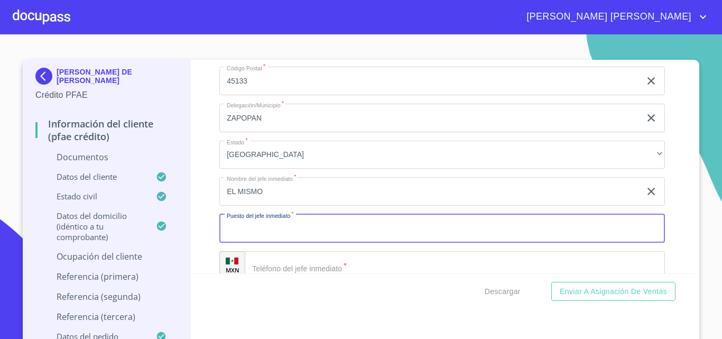
click at [281, 243] on input "Documento de identificación.   *" at bounding box center [441, 228] width 445 height 29
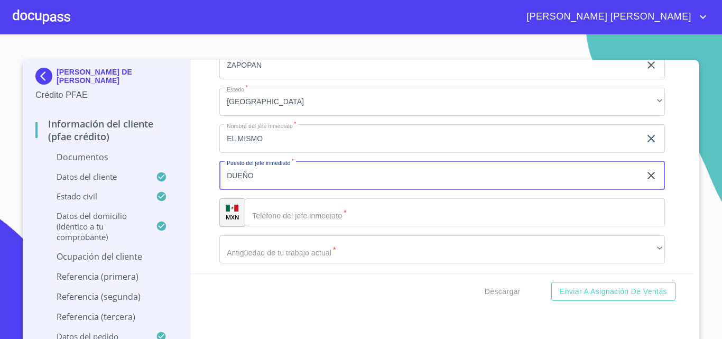
type input "DUEÑO"
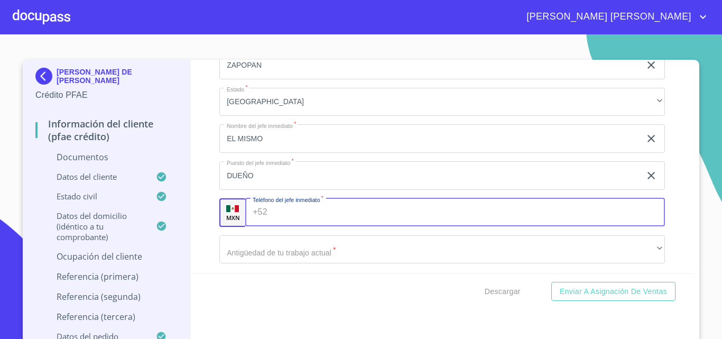
click at [287, 227] on input "Documento de identificación.   *" at bounding box center [469, 212] width 394 height 29
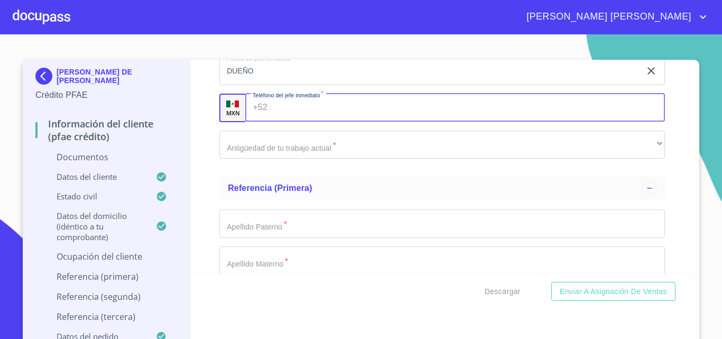
scroll to position [5078, 0]
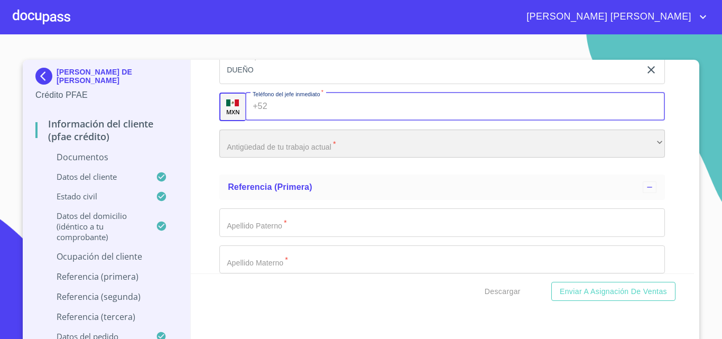
click at [279, 158] on div "​" at bounding box center [441, 143] width 445 height 29
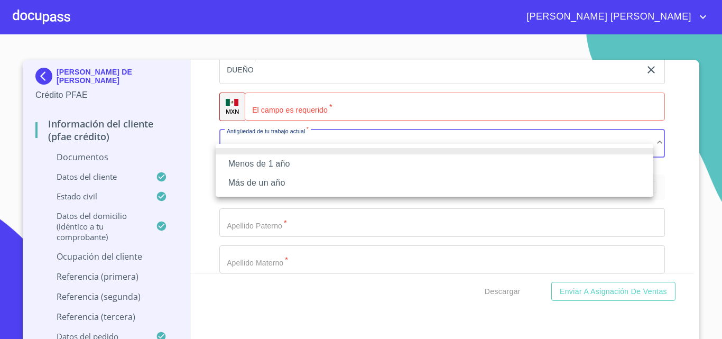
click at [278, 180] on li "Más de un año" at bounding box center [434, 182] width 437 height 19
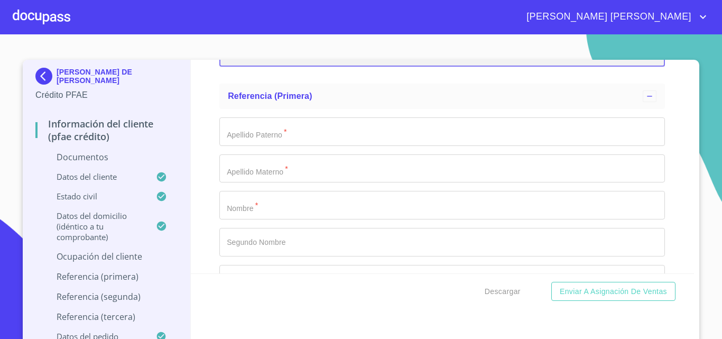
scroll to position [5184, 0]
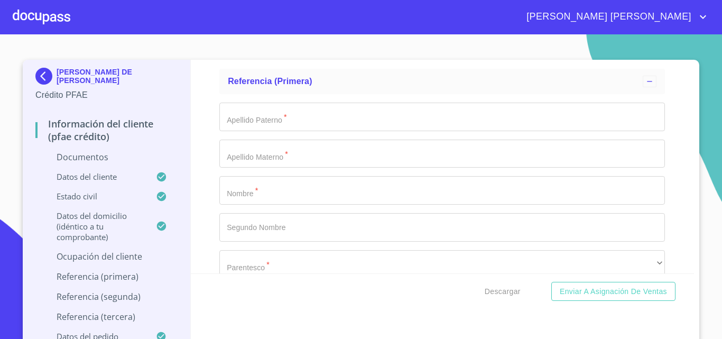
click at [274, 126] on input "Documento de identificación.   *" at bounding box center [441, 116] width 445 height 29
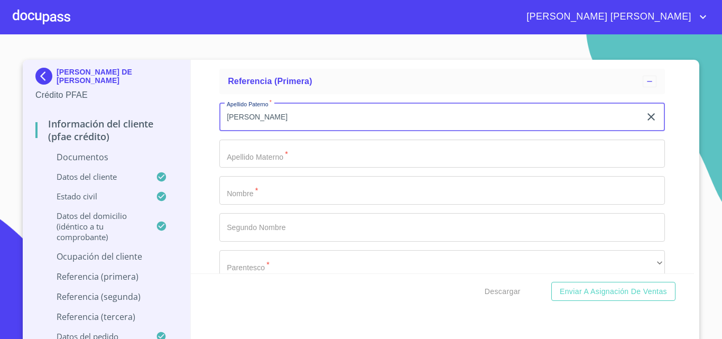
type input "[PERSON_NAME]"
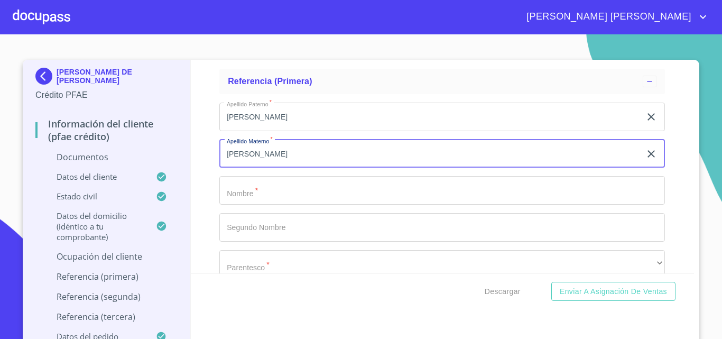
type input "[PERSON_NAME]"
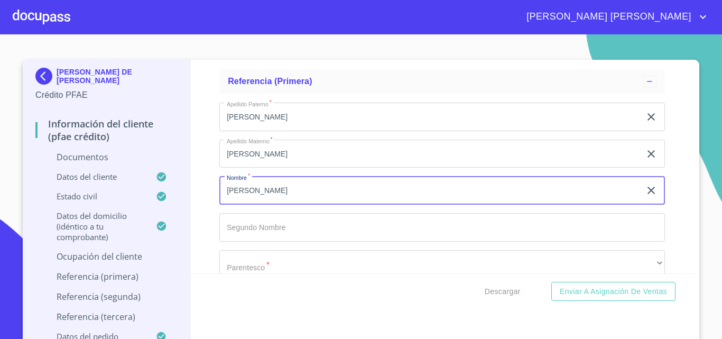
scroll to position [5290, 0]
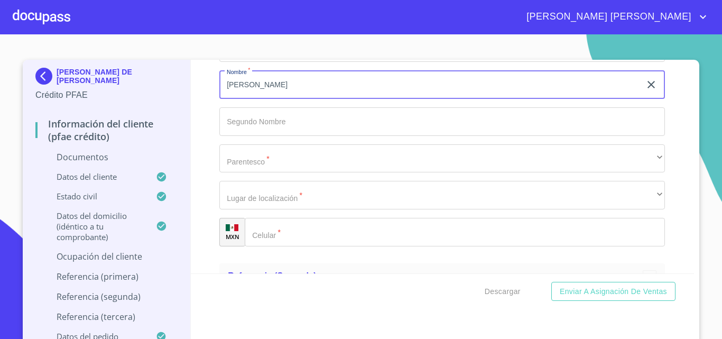
type input "[PERSON_NAME]"
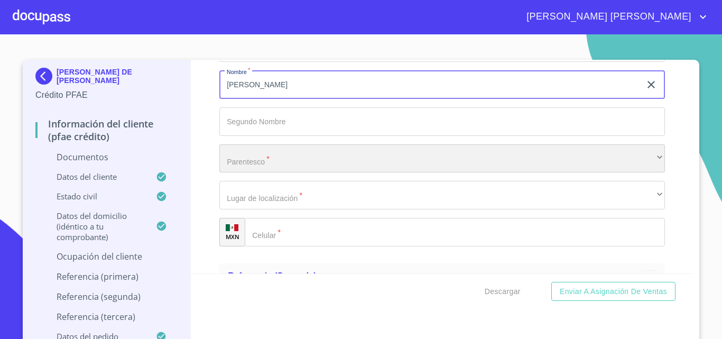
click at [266, 173] on div "​" at bounding box center [441, 158] width 445 height 29
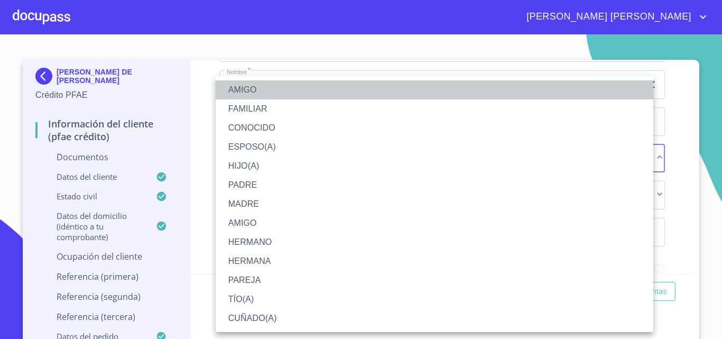
click at [247, 92] on li "AMIGO" at bounding box center [434, 89] width 437 height 19
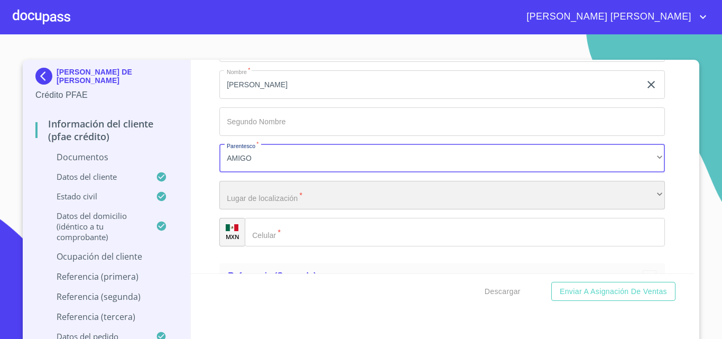
click at [265, 209] on div "​" at bounding box center [441, 195] width 445 height 29
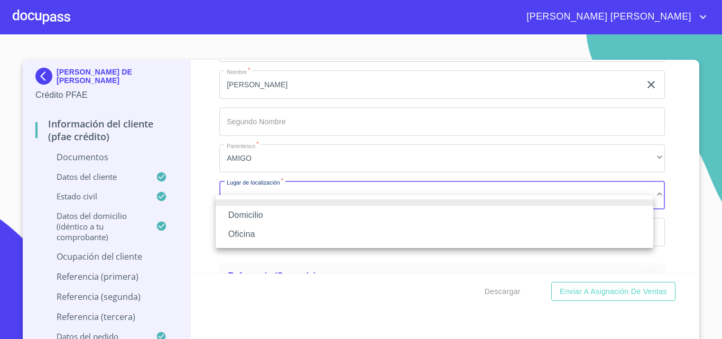
click at [263, 231] on li "Oficina" at bounding box center [434, 234] width 437 height 19
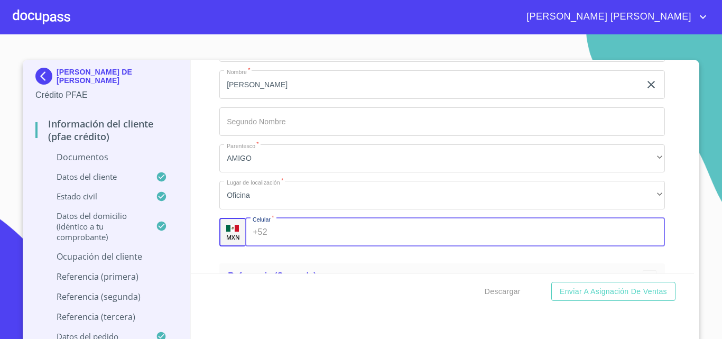
click at [290, 241] on input "Documento de identificación.   *" at bounding box center [469, 232] width 394 height 29
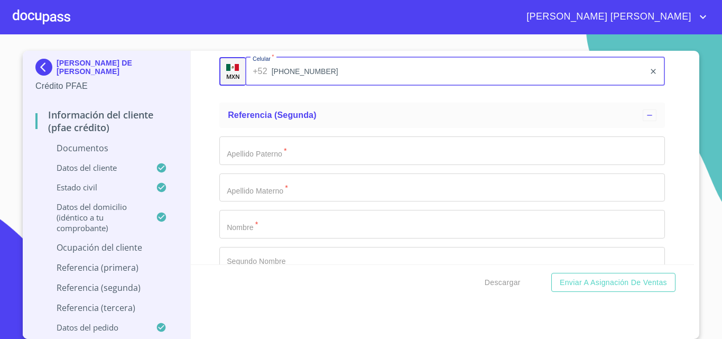
scroll to position [5448, 0]
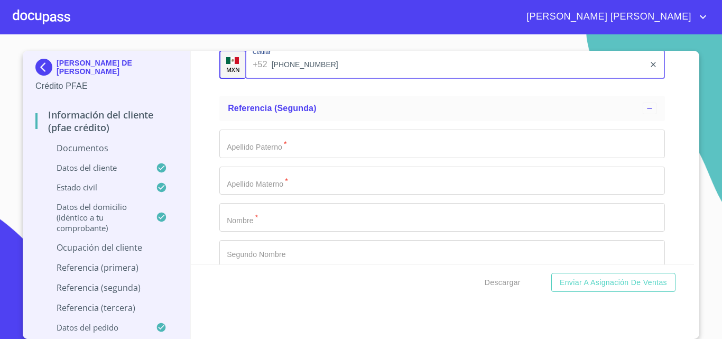
type input "[PHONE_NUMBER]"
click at [316, 156] on input "Documento de identificación.   *" at bounding box center [441, 143] width 445 height 29
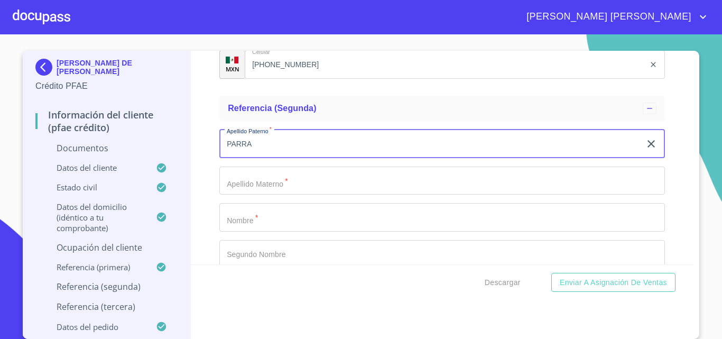
type input "PARRA"
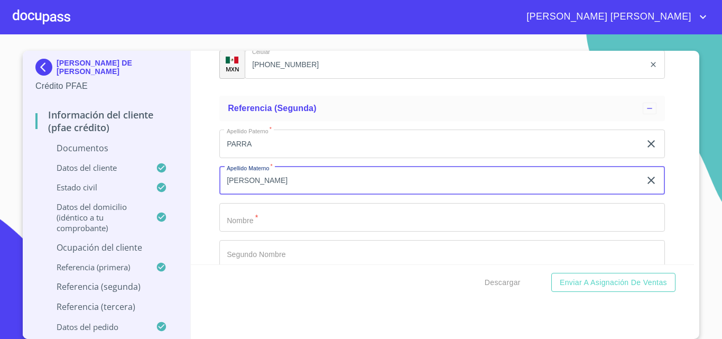
type input "[PERSON_NAME]"
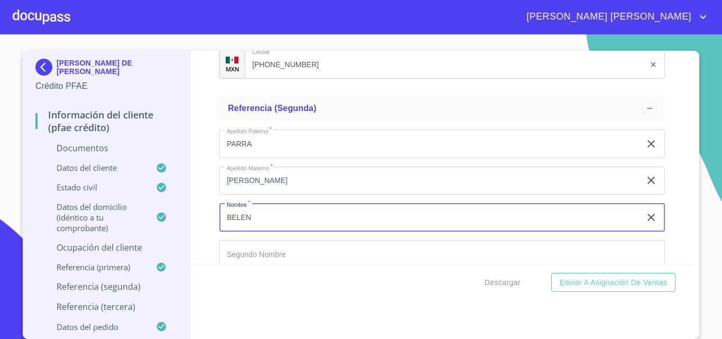
type input "BELEN"
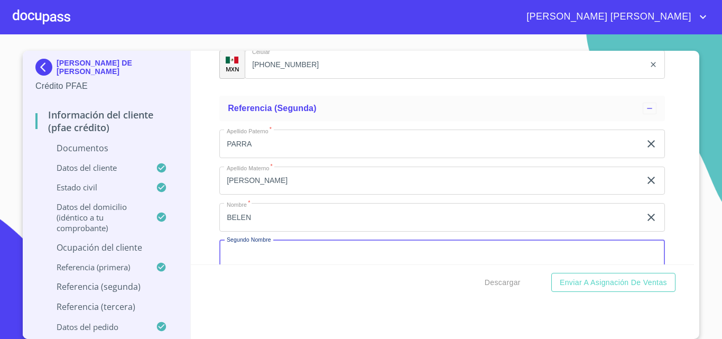
scroll to position [5465, 0]
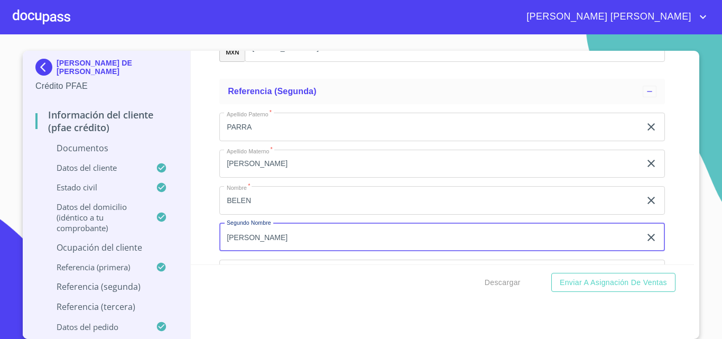
type input "[PERSON_NAME]"
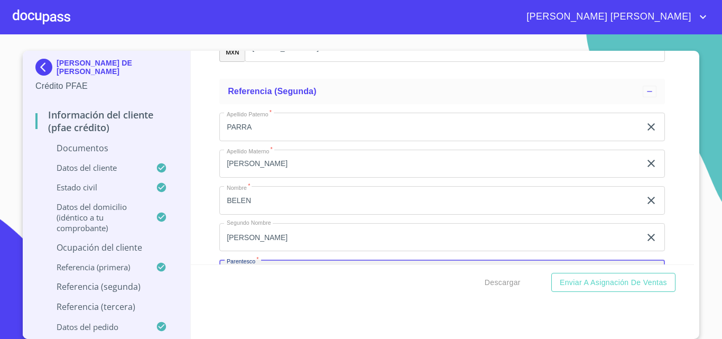
scroll to position [5594, 0]
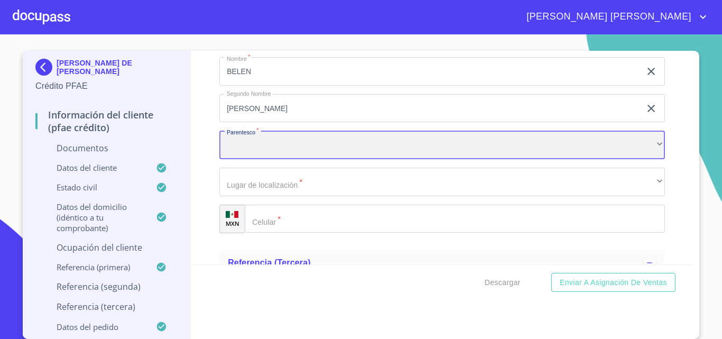
click at [316, 156] on div "​" at bounding box center [441, 144] width 445 height 29
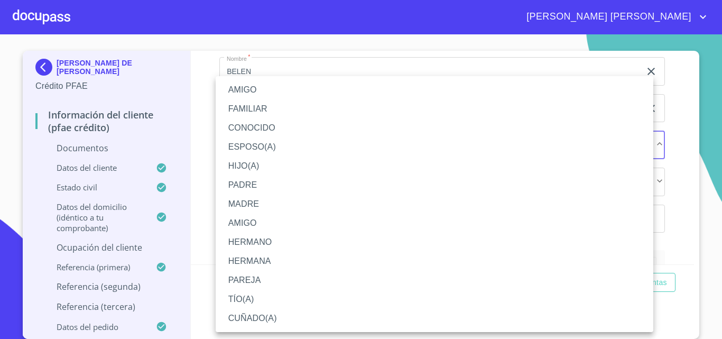
click at [262, 312] on li "CUÑADO(A)" at bounding box center [434, 318] width 437 height 19
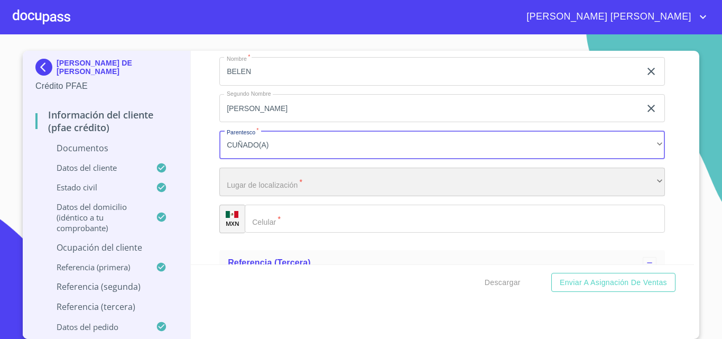
click at [248, 196] on div "​" at bounding box center [441, 181] width 445 height 29
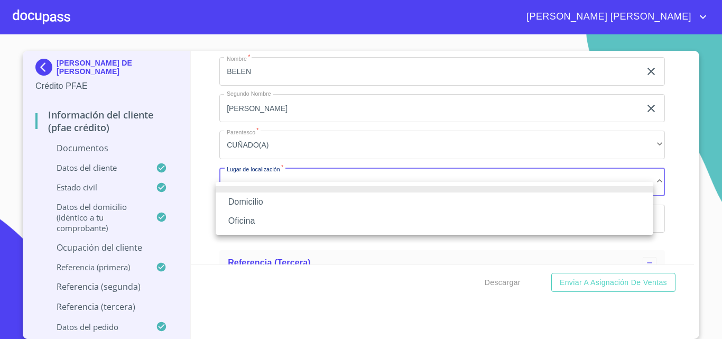
click at [257, 223] on li "Oficina" at bounding box center [434, 220] width 437 height 19
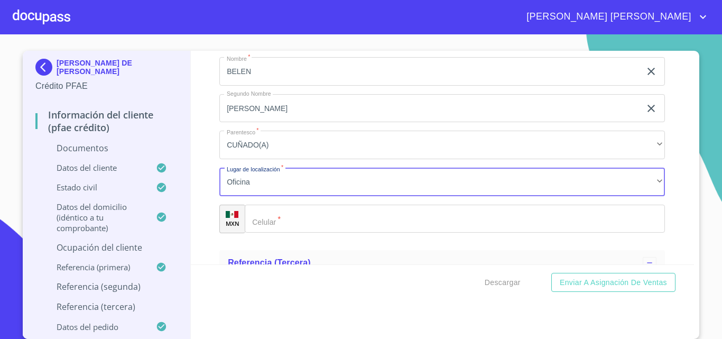
click at [284, 231] on input "Documento de identificación.   *" at bounding box center [455, 218] width 420 height 29
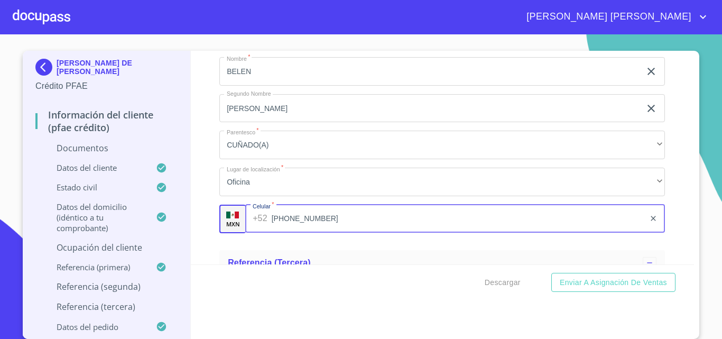
type input "[PHONE_NUMBER]"
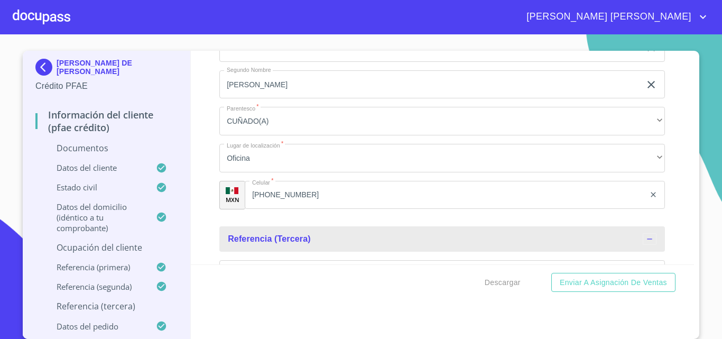
scroll to position [5747, 0]
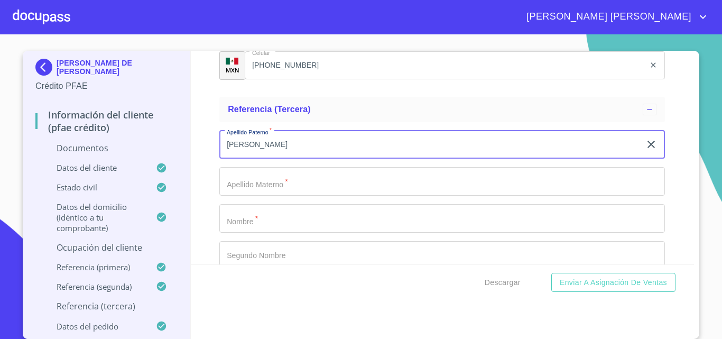
type input "[PERSON_NAME]"
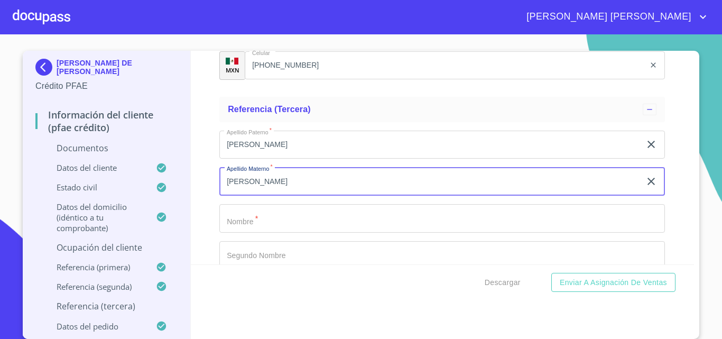
type input "[PERSON_NAME]"
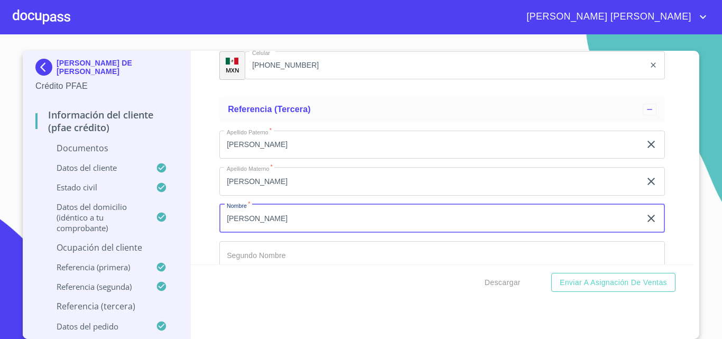
type input "[PERSON_NAME]"
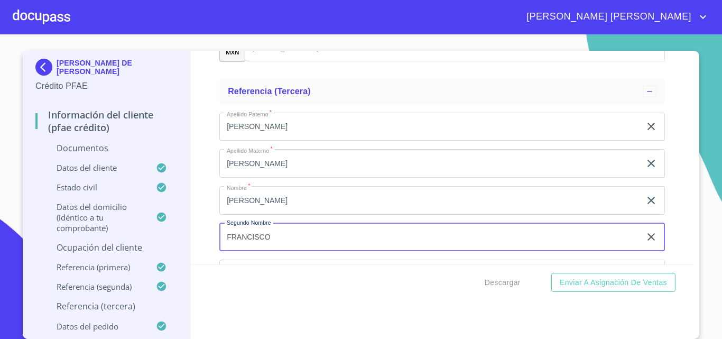
type input "FRANCISCO"
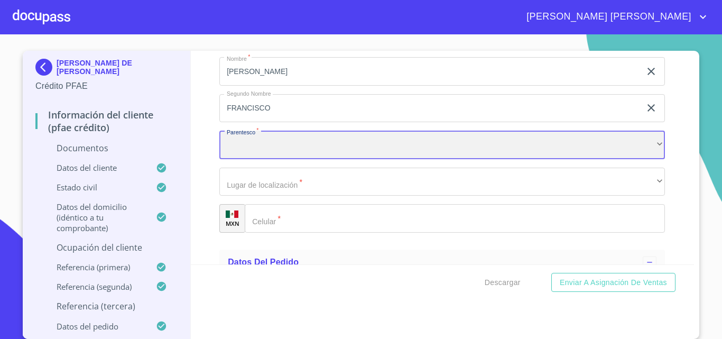
click at [282, 158] on div "​" at bounding box center [441, 144] width 445 height 29
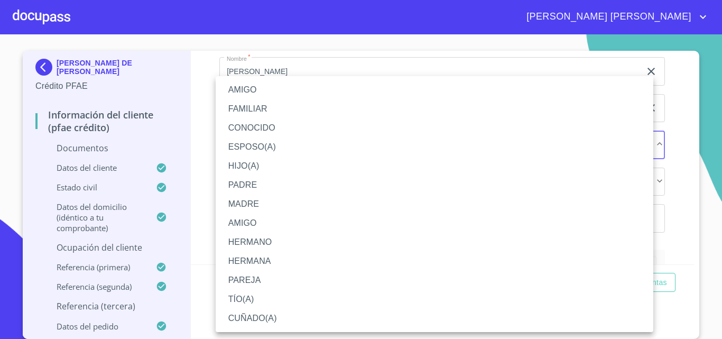
click at [246, 223] on li "AMIGO" at bounding box center [434, 222] width 437 height 19
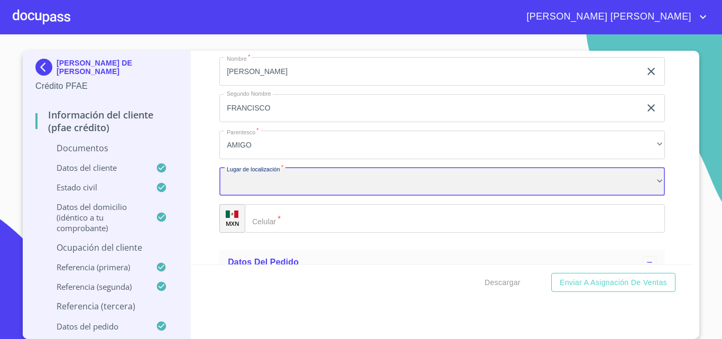
click at [260, 196] on div "​" at bounding box center [441, 181] width 445 height 29
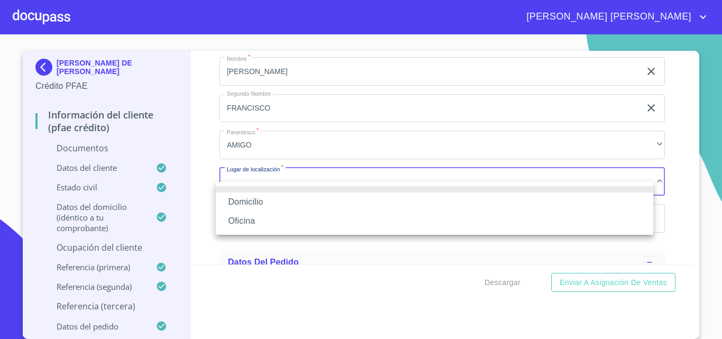
click at [258, 220] on li "Oficina" at bounding box center [434, 220] width 437 height 19
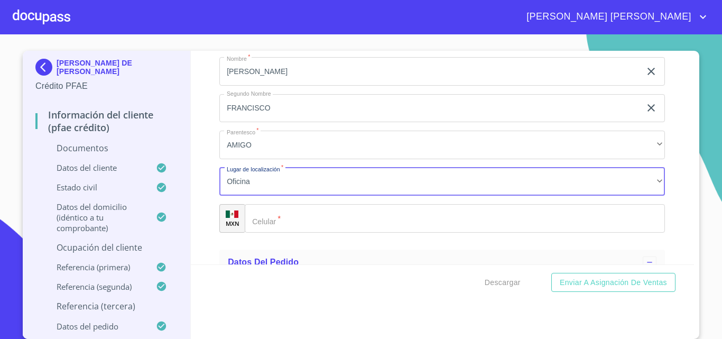
click at [300, 232] on input "Documento de identificación.   *" at bounding box center [455, 218] width 420 height 29
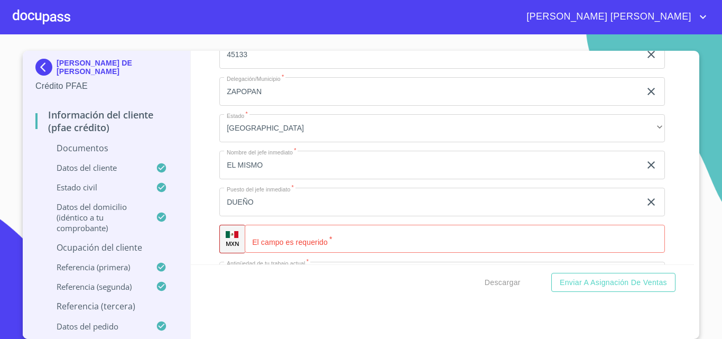
scroll to position [4996, 0]
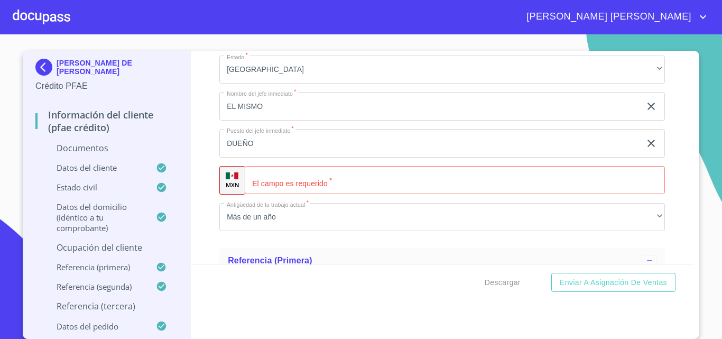
type input "[PHONE_NUMBER]"
click at [320, 192] on input "Documento de identificación.   *" at bounding box center [455, 180] width 420 height 29
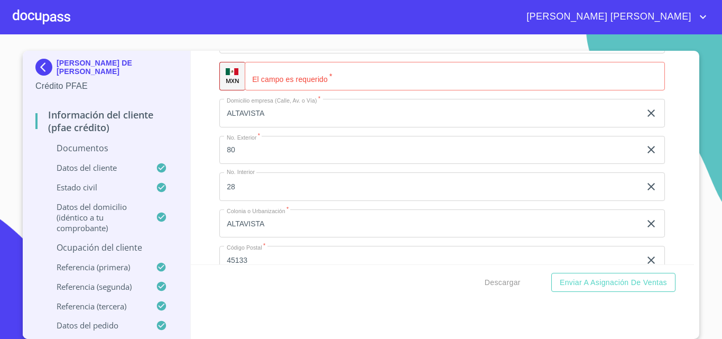
scroll to position [4679, 0]
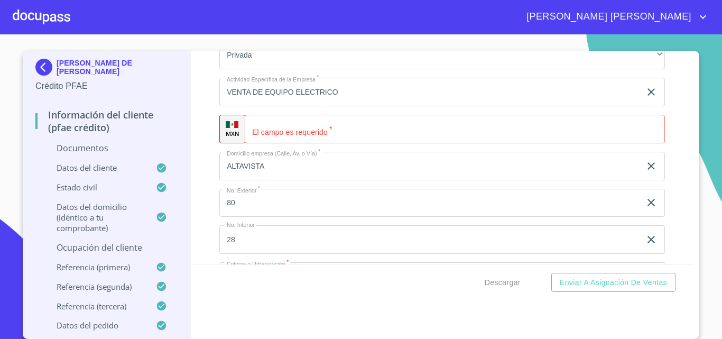
type input "[PHONE_NUMBER]"
click at [288, 143] on input "Documento de identificación.   *" at bounding box center [455, 129] width 420 height 29
type input "[PHONE_NUMBER]"
click at [390, 175] on input "ALTAVISTA" at bounding box center [429, 166] width 421 height 29
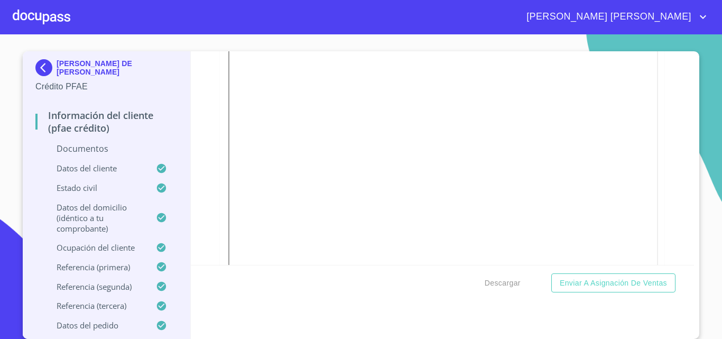
scroll to position [0, 0]
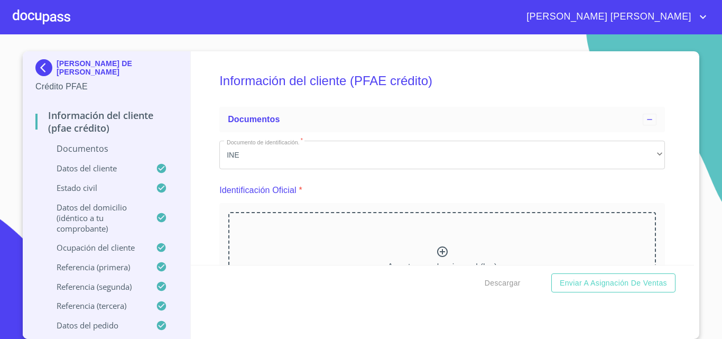
click at [436, 249] on icon at bounding box center [442, 251] width 13 height 13
click at [436, 250] on icon at bounding box center [442, 251] width 13 height 13
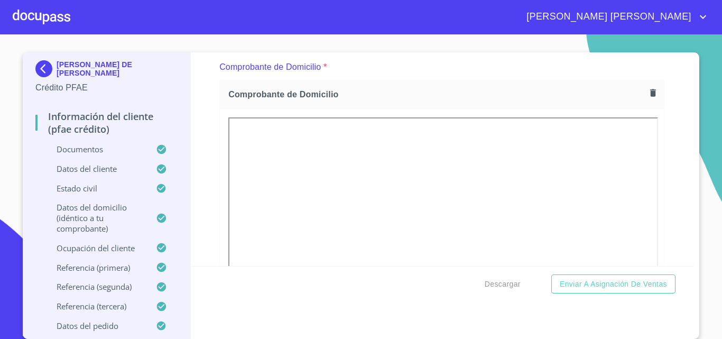
scroll to position [317, 0]
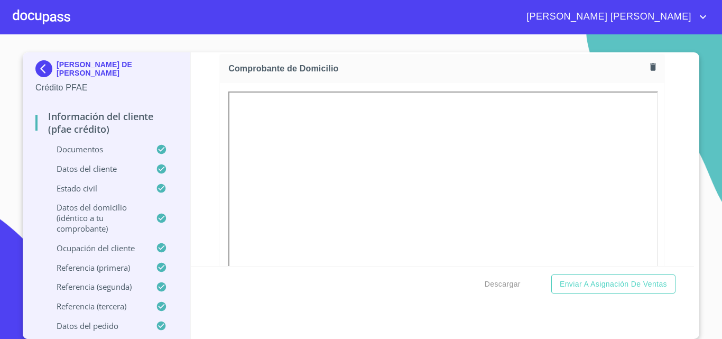
click at [702, 16] on icon "account of current user" at bounding box center [702, 17] width 13 height 13
click at [506, 286] on div at bounding box center [361, 169] width 722 height 339
click at [503, 285] on span "Descargar" at bounding box center [502, 283] width 36 height 13
click at [500, 281] on span "Descargar" at bounding box center [502, 283] width 36 height 13
